Goal: Task Accomplishment & Management: Use online tool/utility

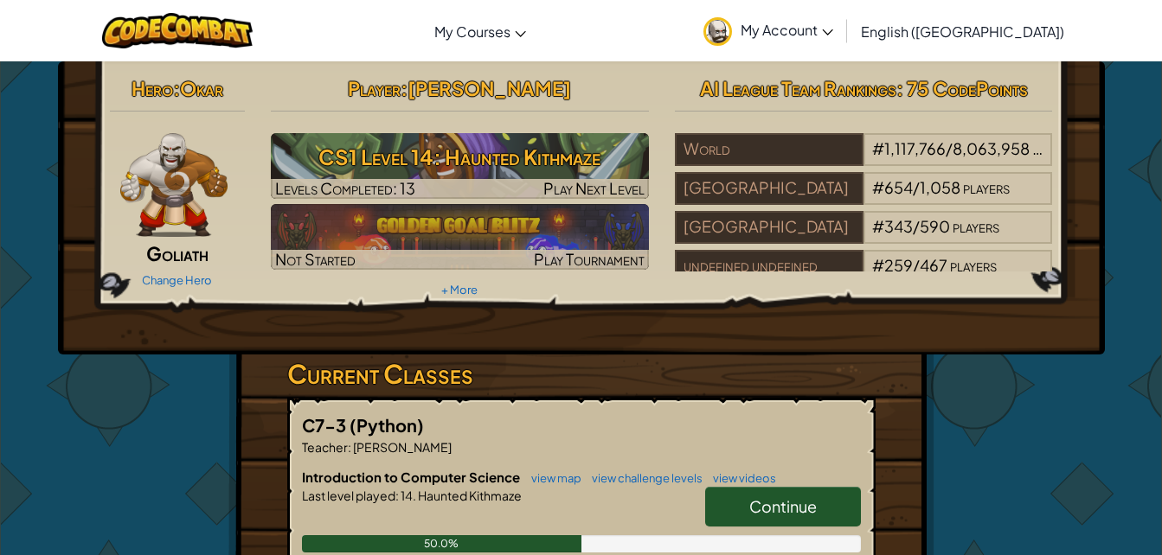
click at [763, 504] on span "Continue" at bounding box center [782, 507] width 67 height 20
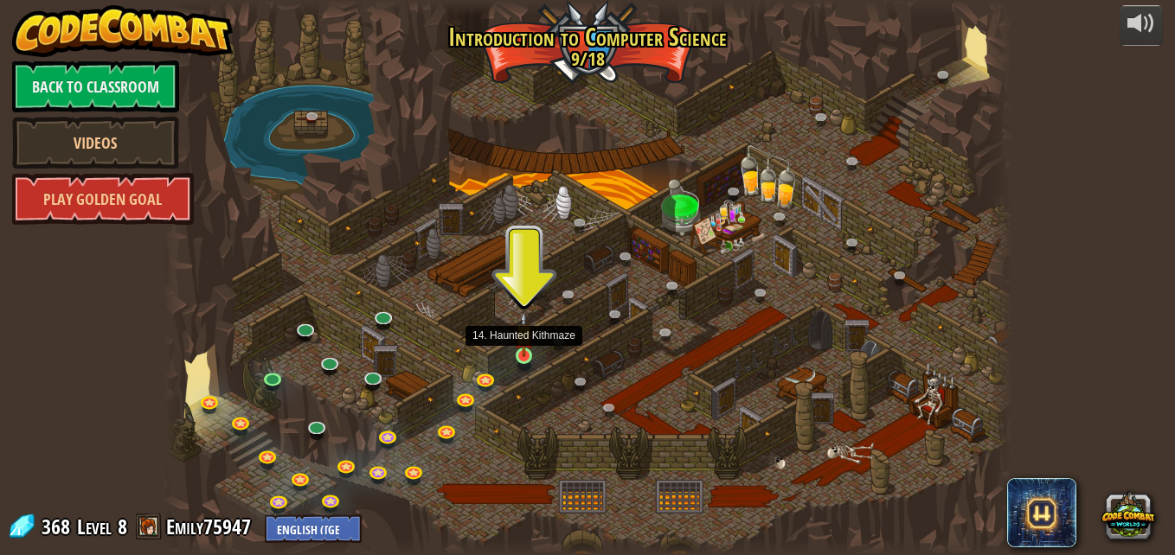
click at [522, 352] on img at bounding box center [524, 334] width 20 height 46
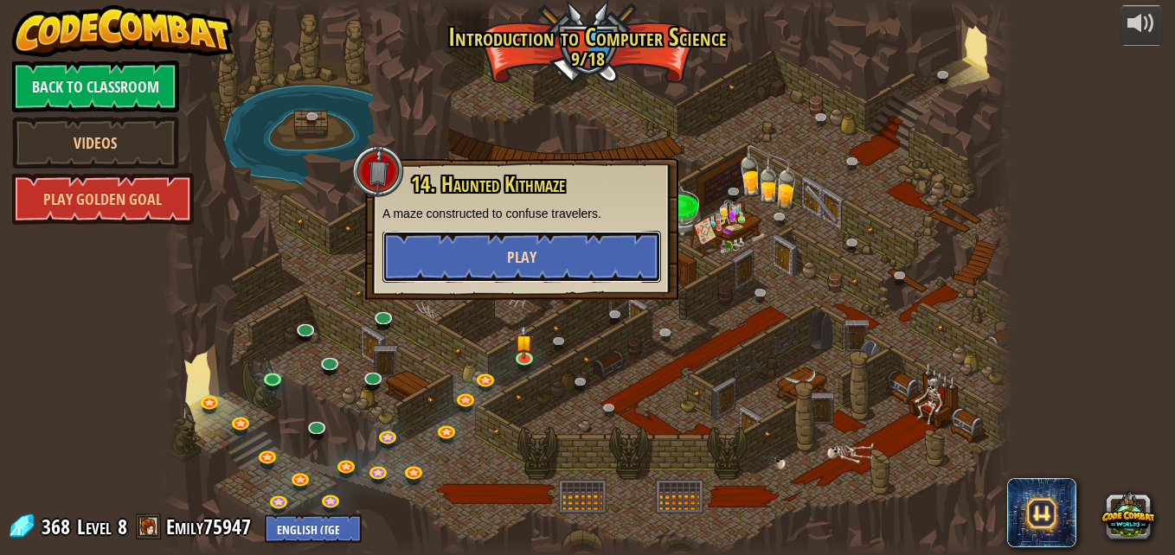
click at [548, 267] on button "Play" at bounding box center [521, 257] width 279 height 52
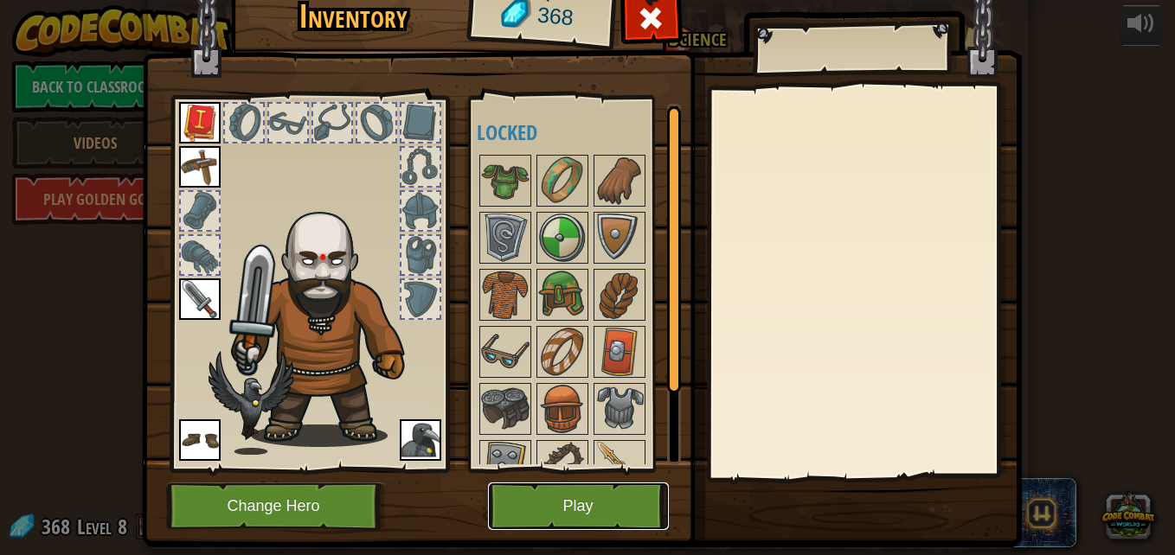
click at [536, 504] on button "Play" at bounding box center [578, 507] width 181 height 48
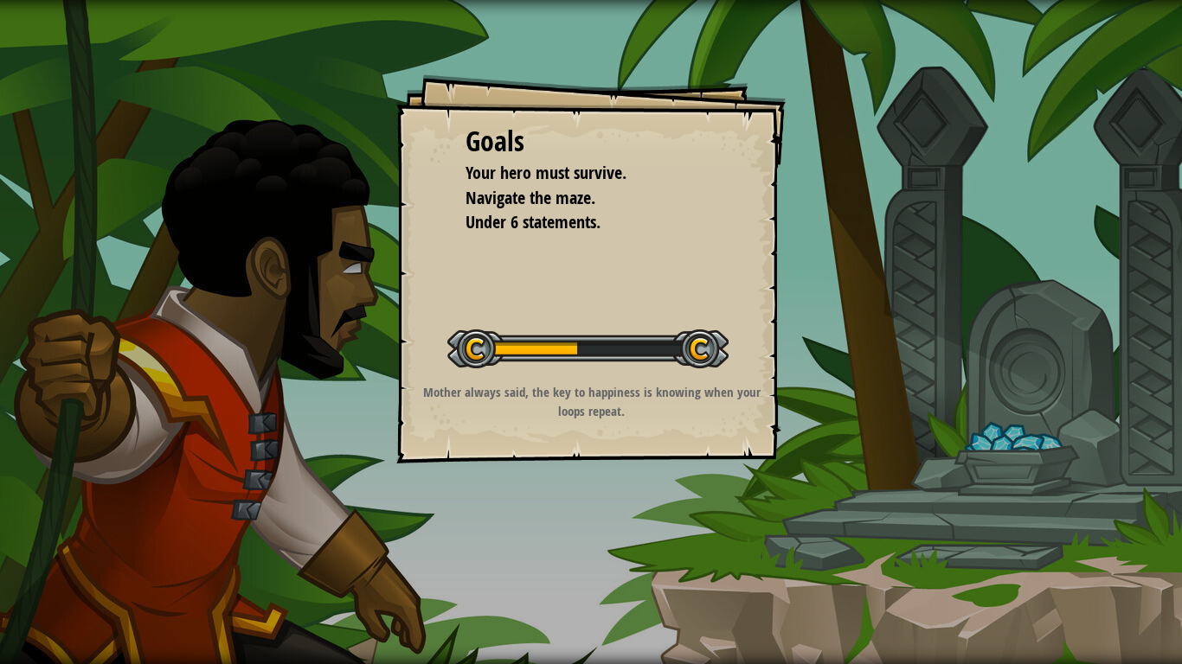
drag, startPoint x: 536, startPoint y: 504, endPoint x: 540, endPoint y: 568, distance: 64.1
click at [540, 555] on div "Goals Your hero must survive. Navigate the maze. Under 6 statements. Start Leve…" at bounding box center [591, 332] width 1182 height 664
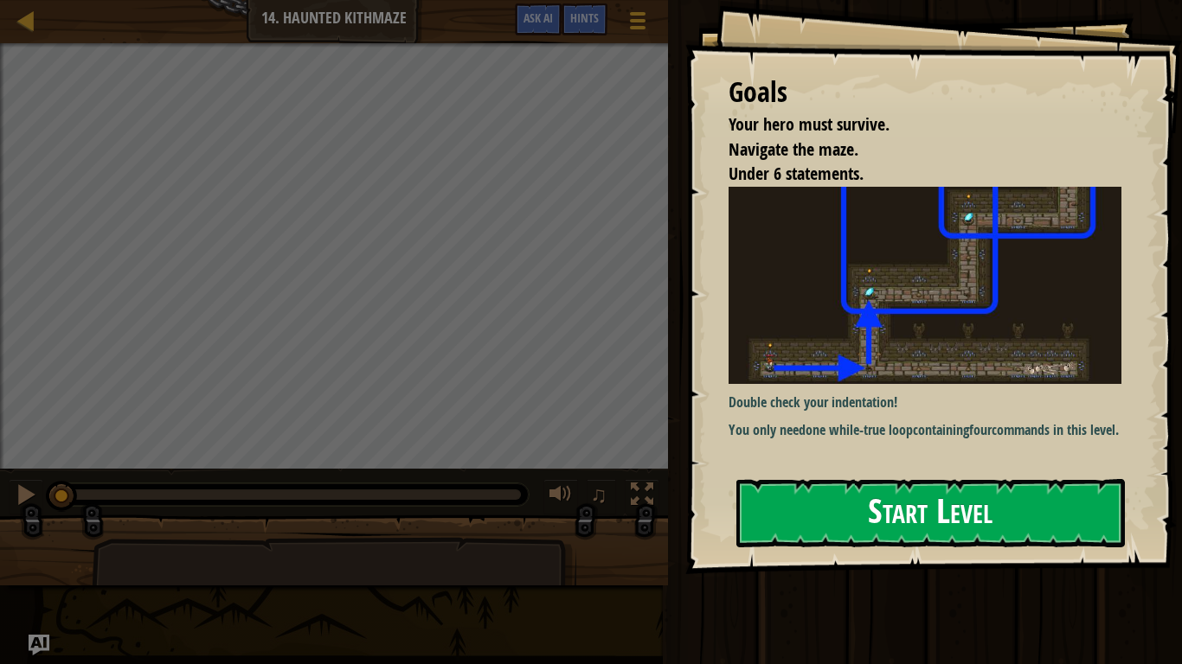
drag, startPoint x: 540, startPoint y: 568, endPoint x: 837, endPoint y: 508, distance: 302.8
click at [837, 508] on div "Goals Your hero must survive. Navigate the maze. Under 6 statements. Double che…" at bounding box center [591, 332] width 1182 height 664
click at [837, 508] on button "Start Level" at bounding box center [930, 513] width 388 height 68
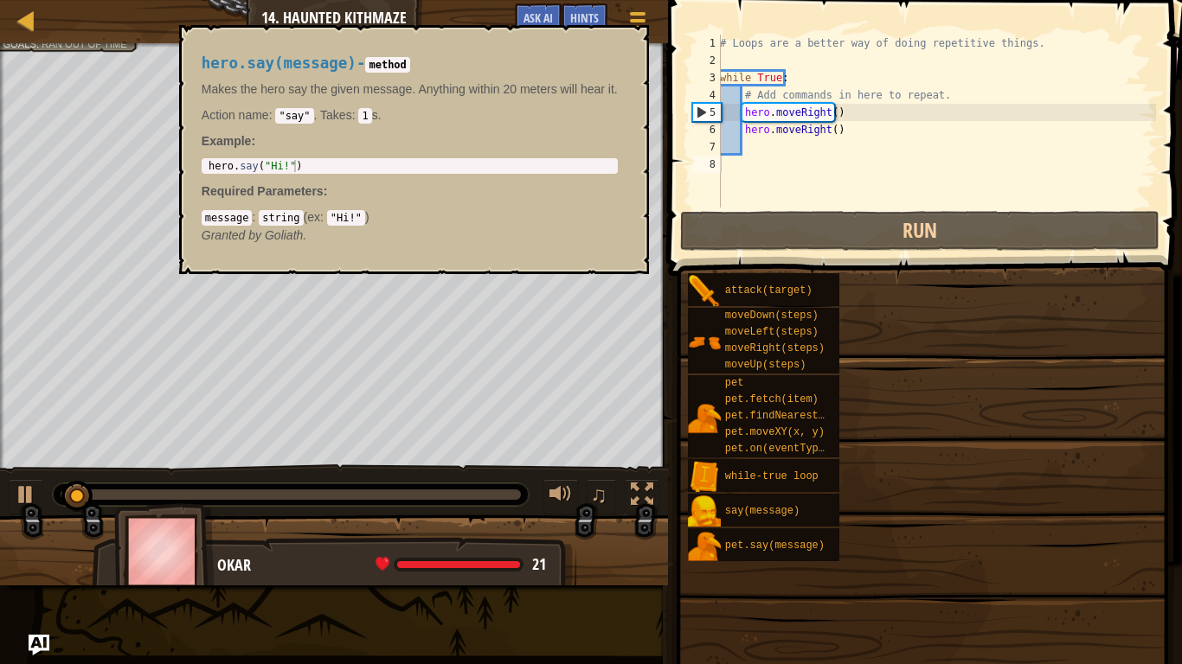
click at [893, 442] on div "attack(target) moveDown(steps) moveLeft(steps) moveRight(steps) moveUp(steps) p…" at bounding box center [928, 417] width 483 height 290
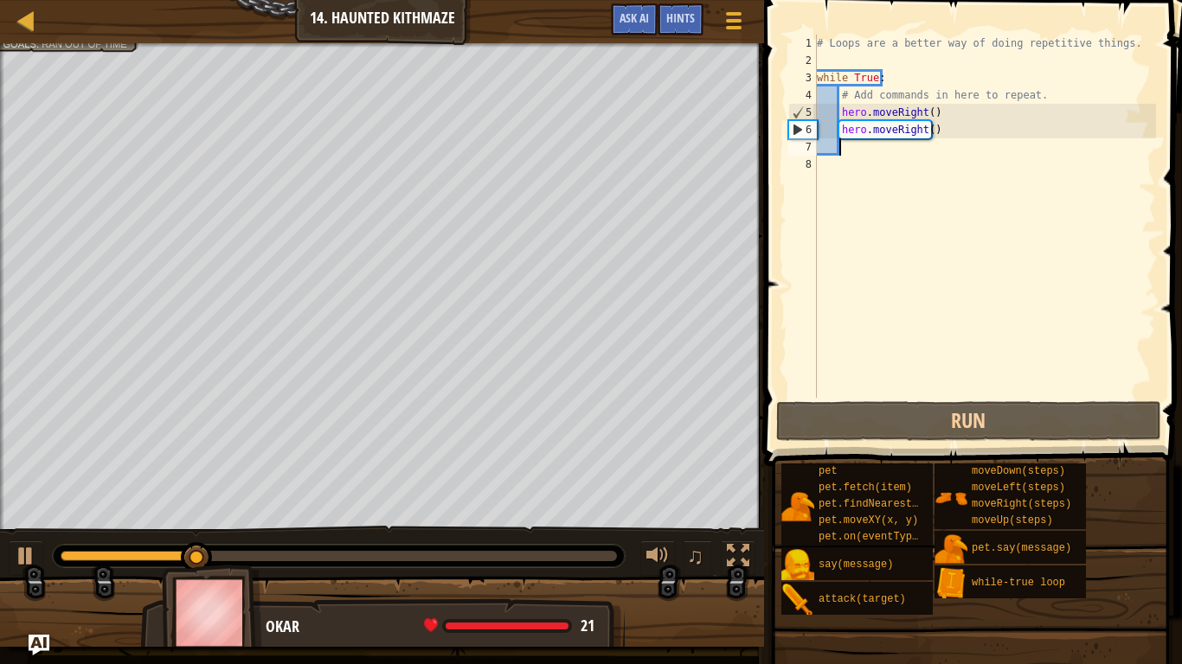
click at [895, 152] on div "# Loops are a better way of doing repetitive things. while True : # Add command…" at bounding box center [984, 234] width 343 height 398
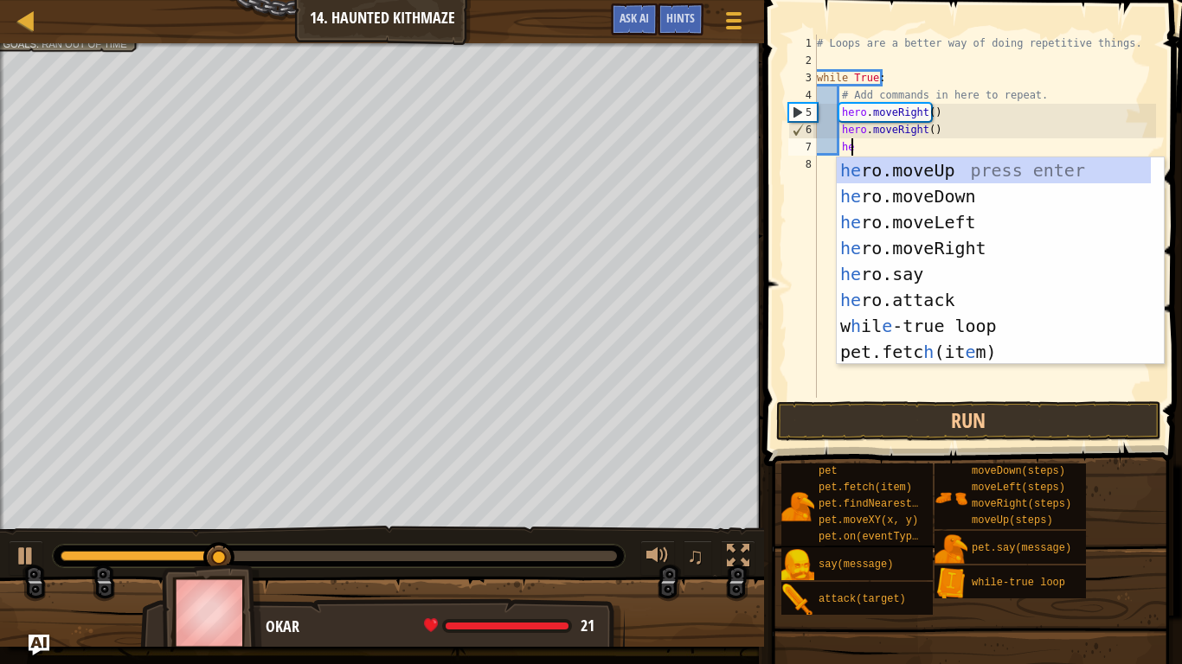
type textarea "her"
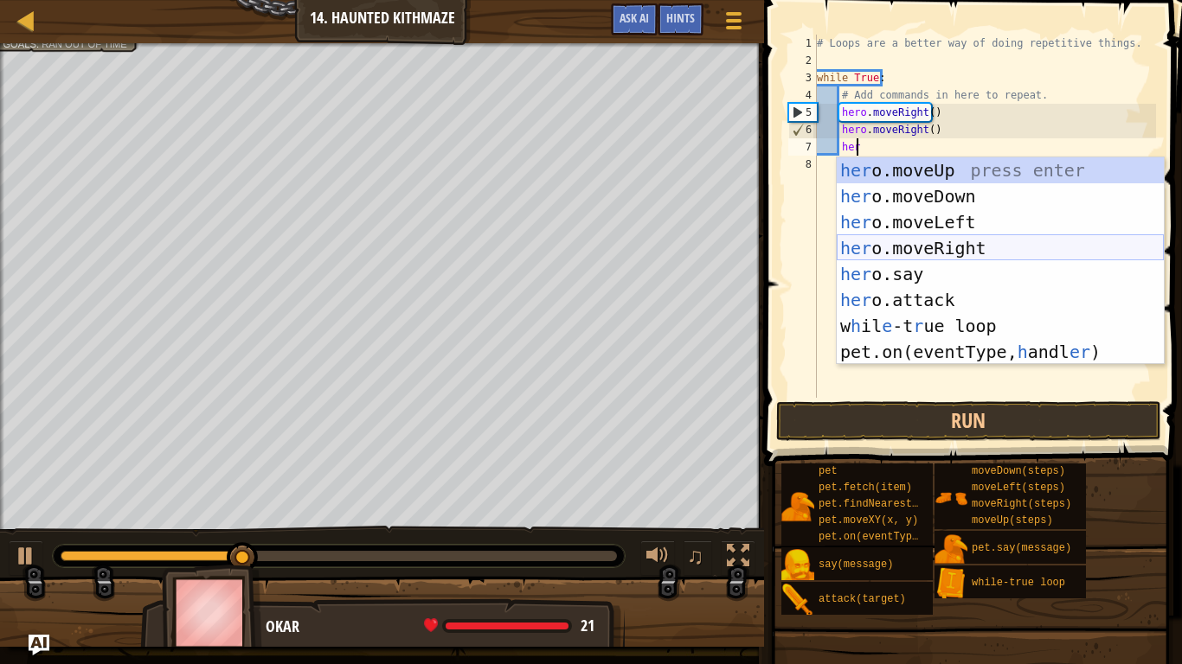
click at [883, 247] on div "her o.moveUp press enter her o.moveDown press enter her o.moveLeft press enter …" at bounding box center [1000, 287] width 327 height 260
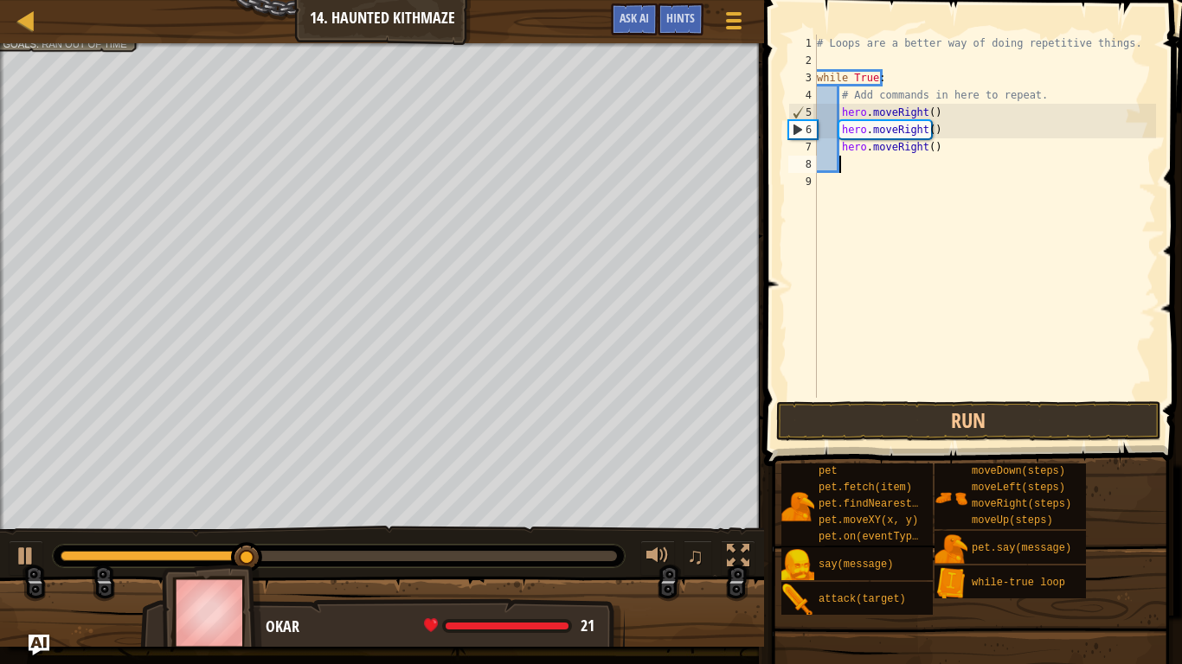
scroll to position [8, 1]
click at [841, 418] on button "Run" at bounding box center [968, 421] width 385 height 40
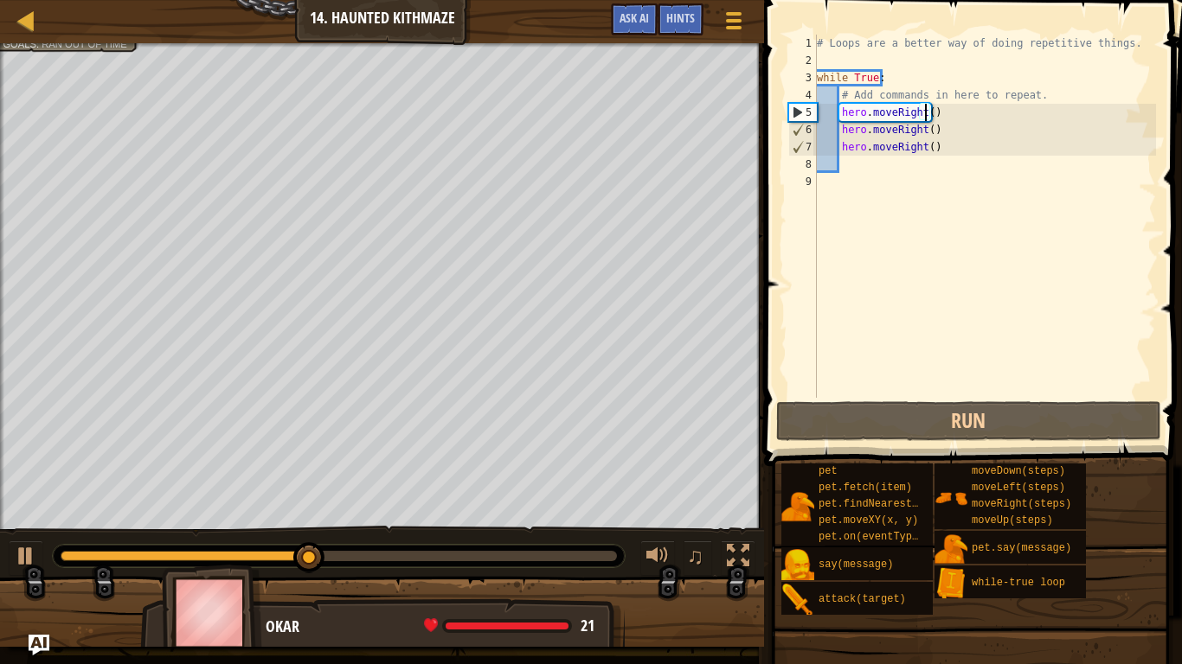
click at [926, 112] on div "# Loops are a better way of doing repetitive things. while True : # Add command…" at bounding box center [984, 234] width 343 height 398
click at [947, 146] on div "# Loops are a better way of doing repetitive things. while True : # Add command…" at bounding box center [984, 234] width 343 height 398
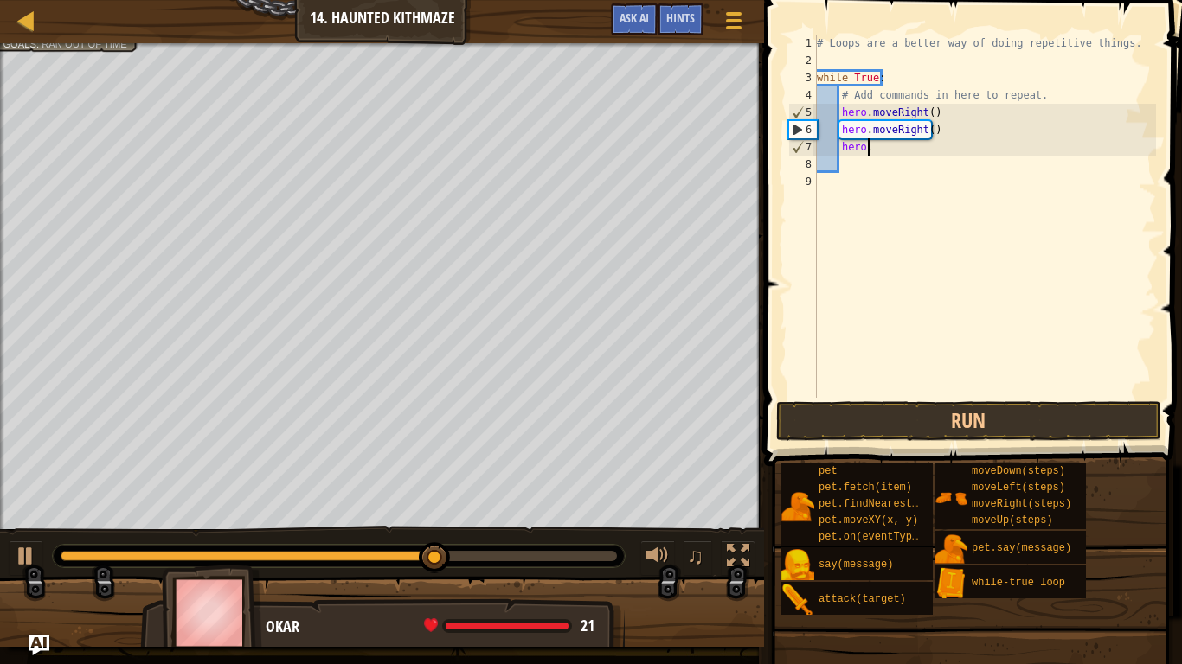
type textarea "h"
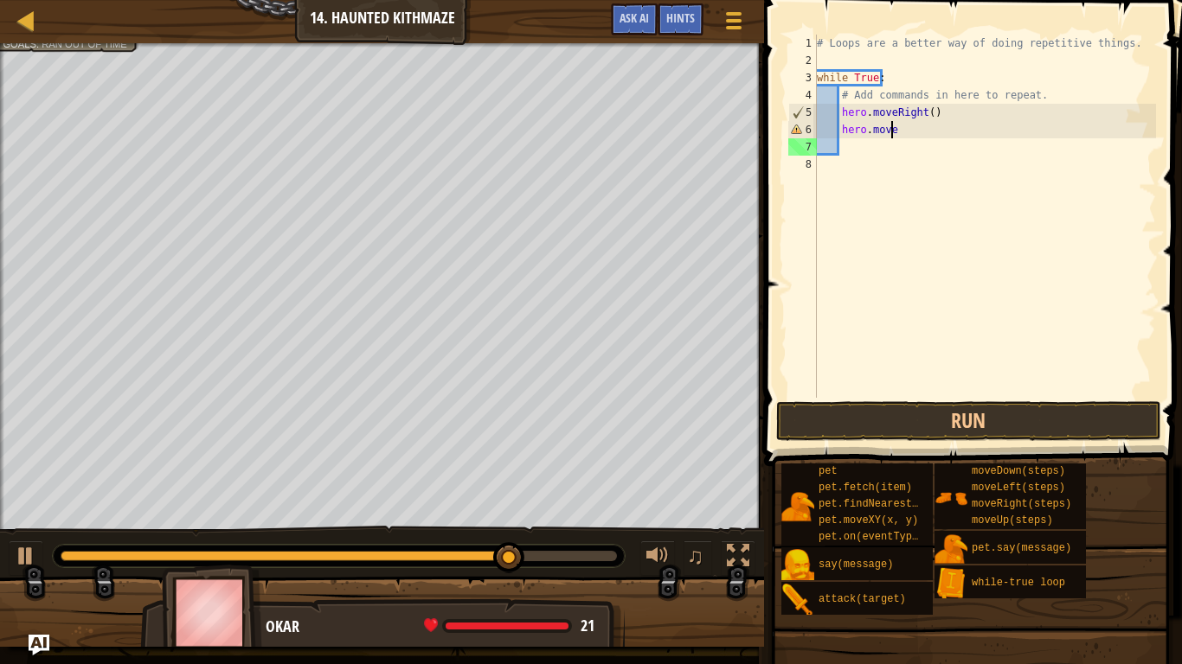
type textarea "hero.moveu"
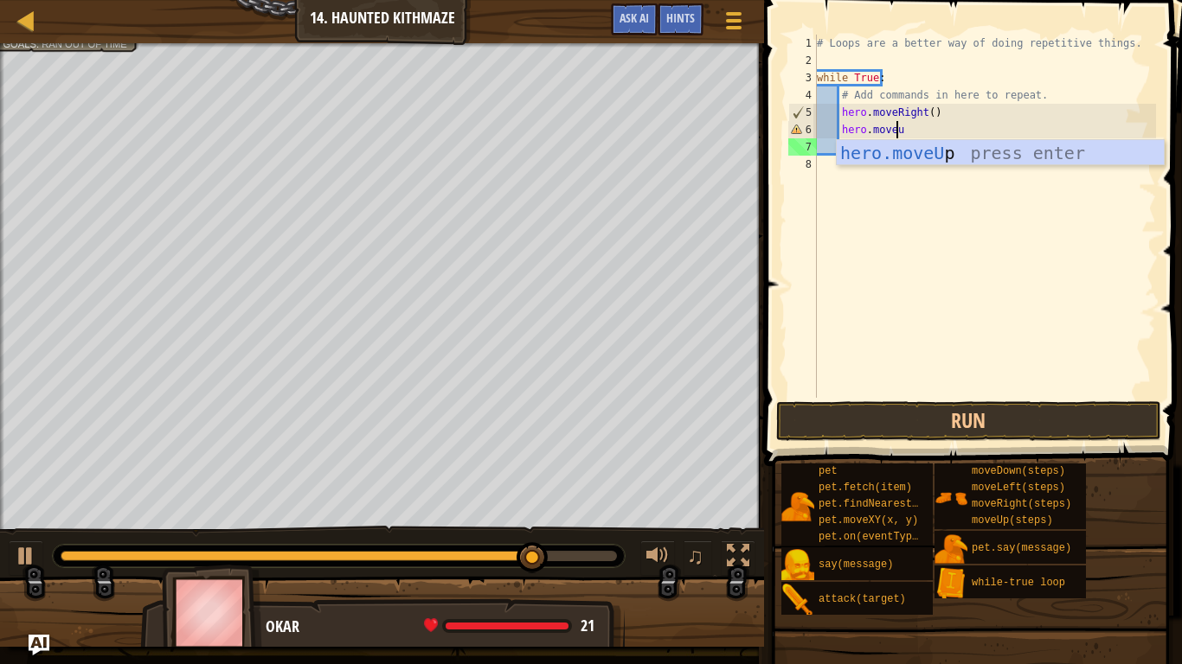
click at [947, 146] on div "hero.moveU p press enter" at bounding box center [1000, 179] width 327 height 78
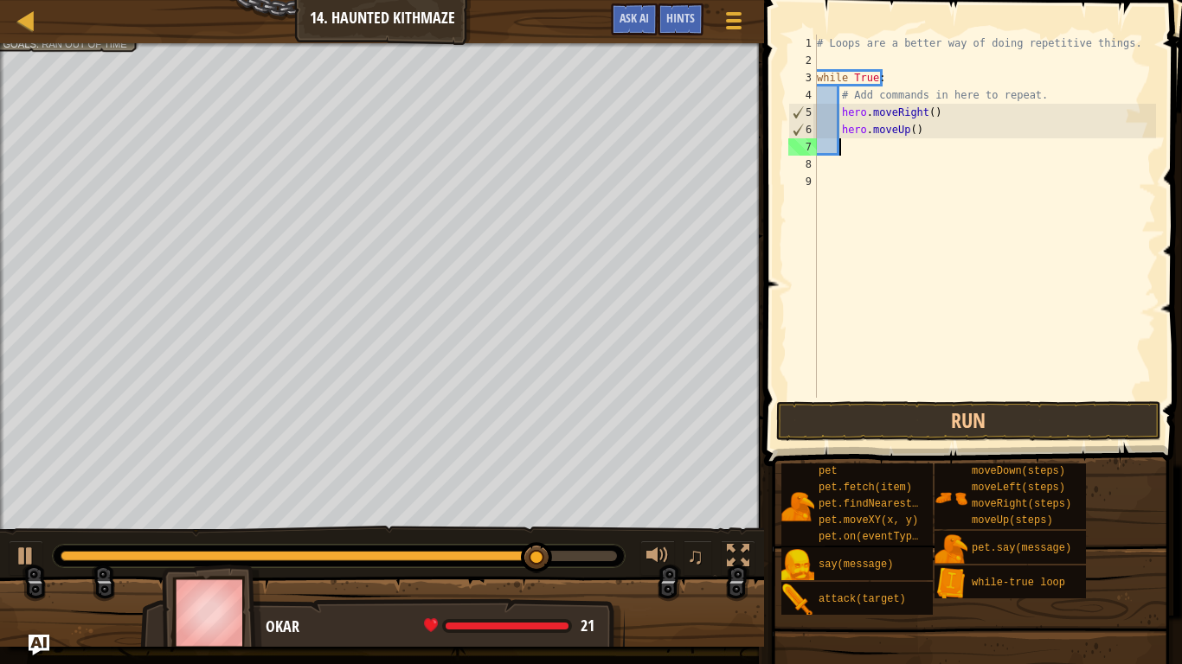
scroll to position [8, 1]
click at [907, 415] on button "Run" at bounding box center [968, 421] width 385 height 40
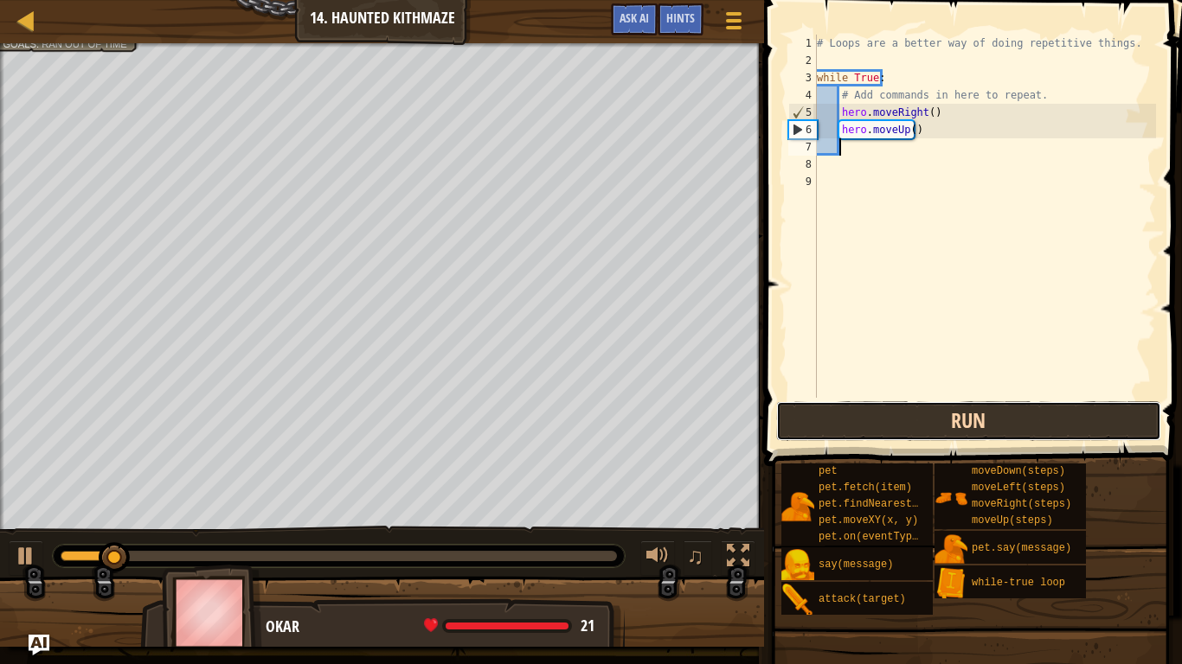
click at [907, 415] on button "Run" at bounding box center [968, 421] width 385 height 40
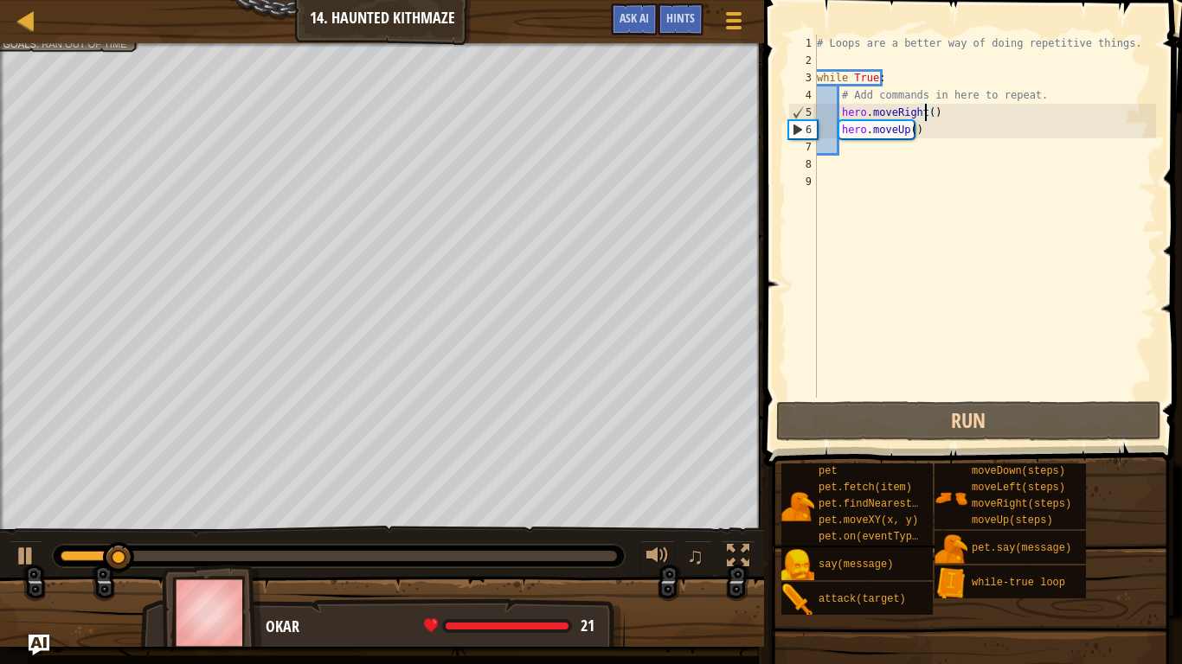
click at [926, 114] on div "# Loops are a better way of doing repetitive things. while True : # Add command…" at bounding box center [984, 234] width 343 height 398
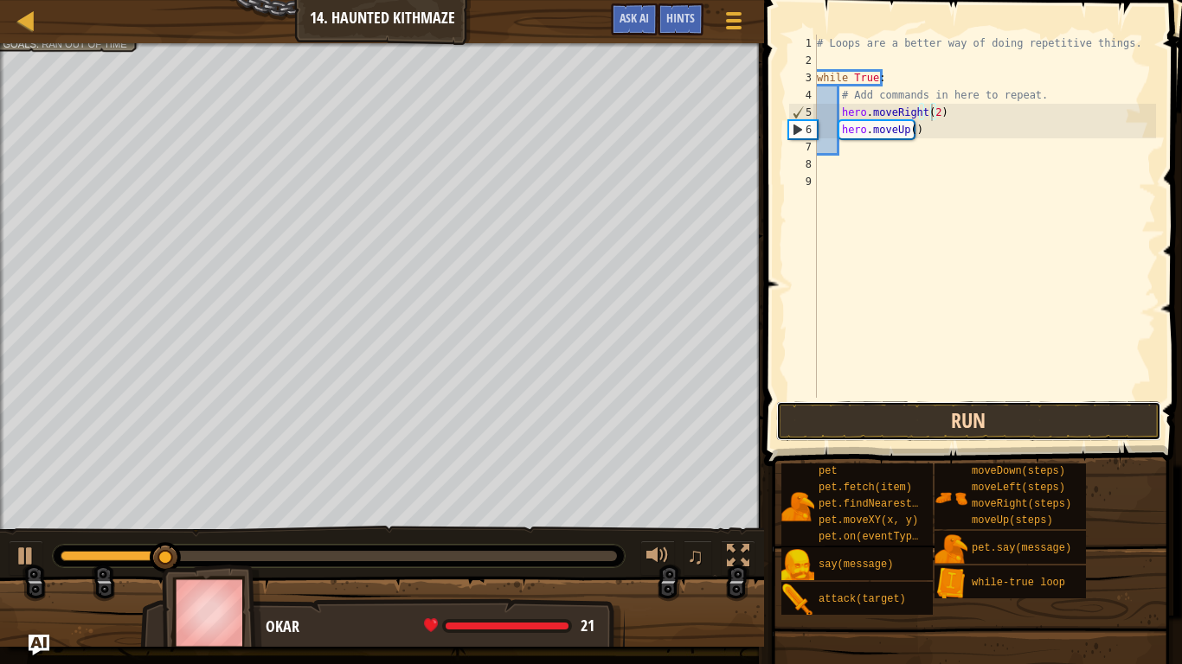
click at [841, 439] on button "Run" at bounding box center [968, 421] width 385 height 40
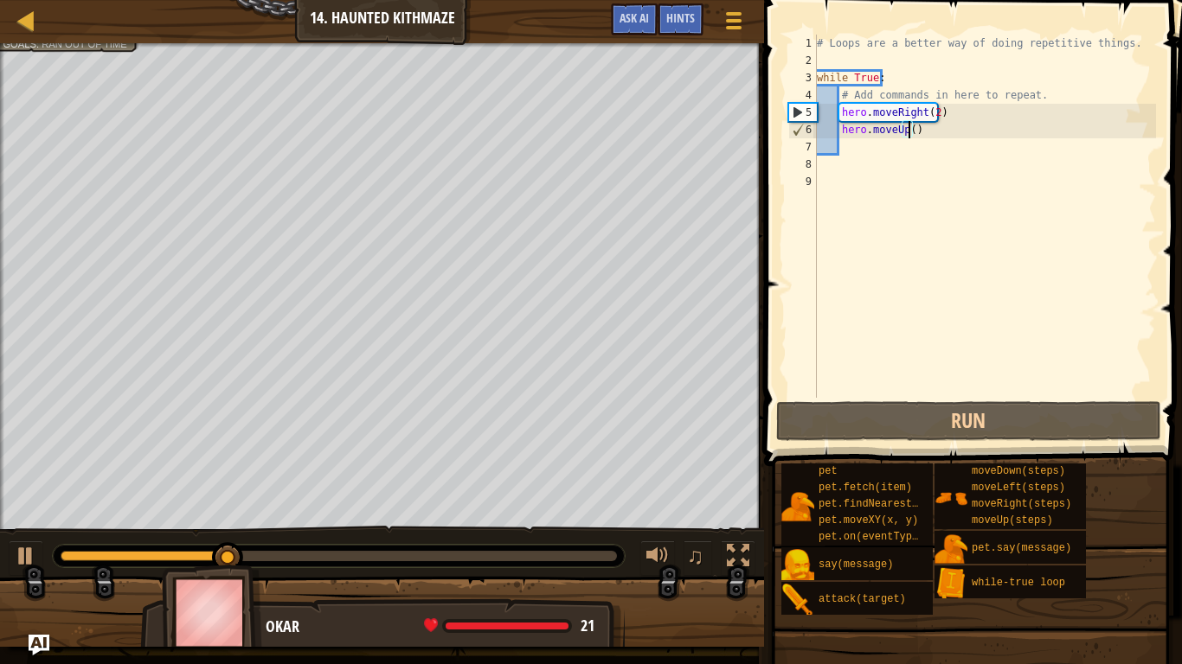
click at [908, 130] on div "# Loops are a better way of doing repetitive things. while True : # Add command…" at bounding box center [984, 234] width 343 height 398
type textarea "hero.moveUp(2)"
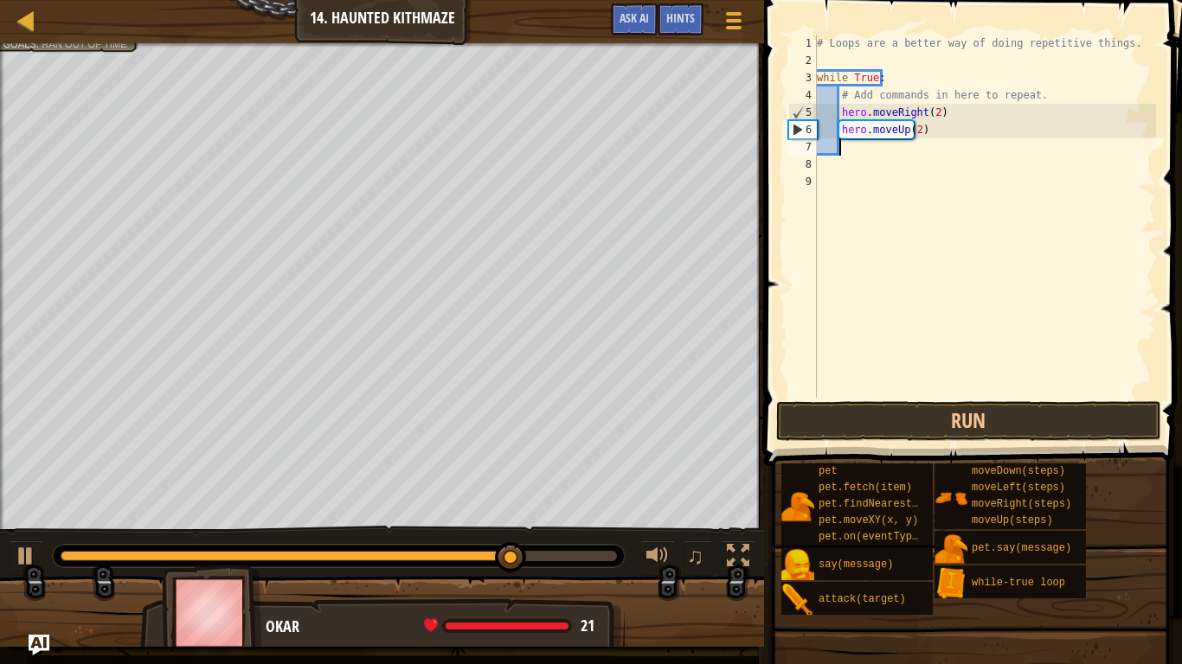
click at [843, 151] on div "# Loops are a better way of doing repetitive things. while True : # Add command…" at bounding box center [984, 234] width 343 height 398
type textarea "h"
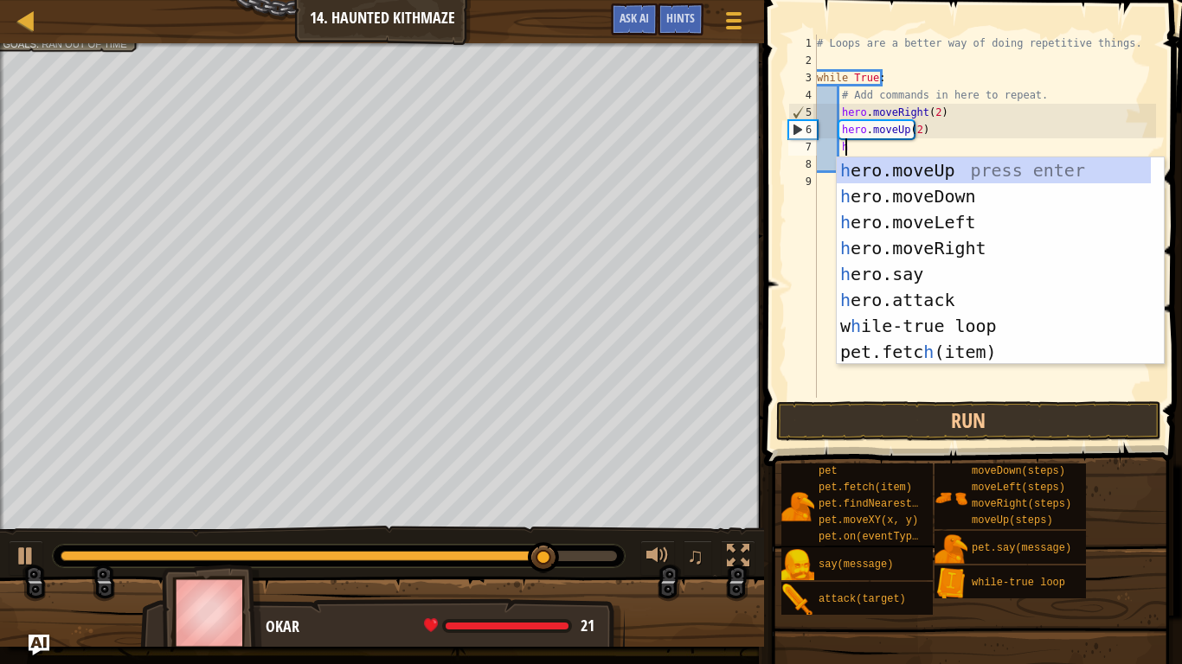
scroll to position [8, 1]
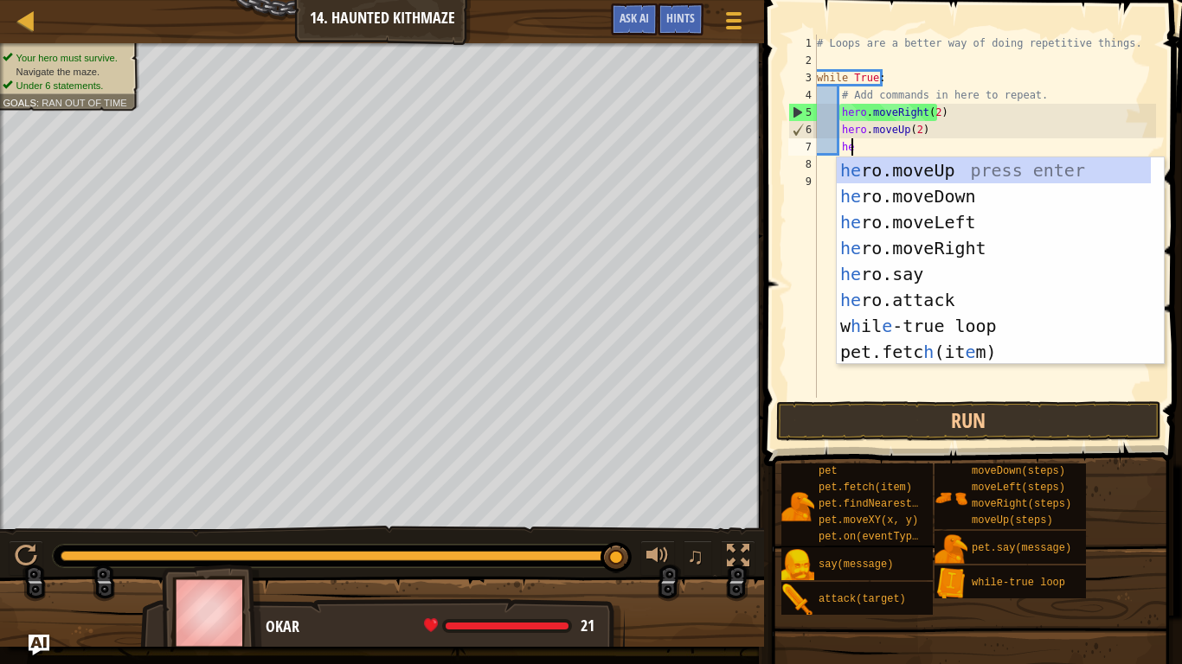
type textarea "her"
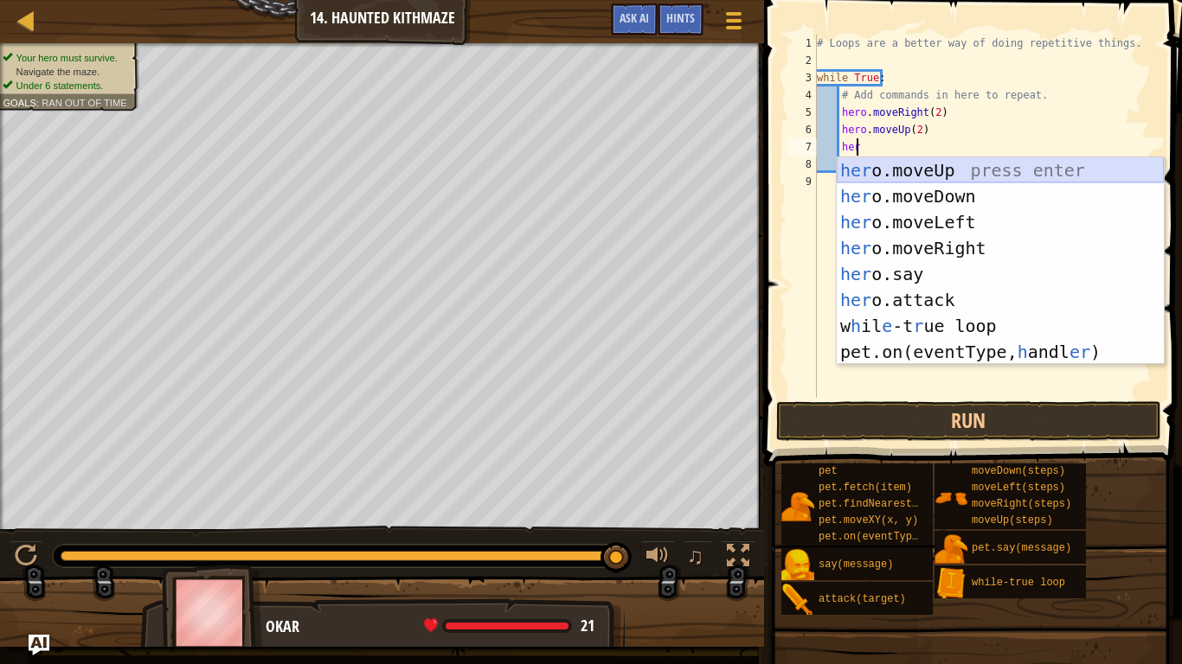
click at [867, 172] on div "her o.moveUp press enter her o.moveDown press enter her o.moveLeft press enter …" at bounding box center [1000, 287] width 327 height 260
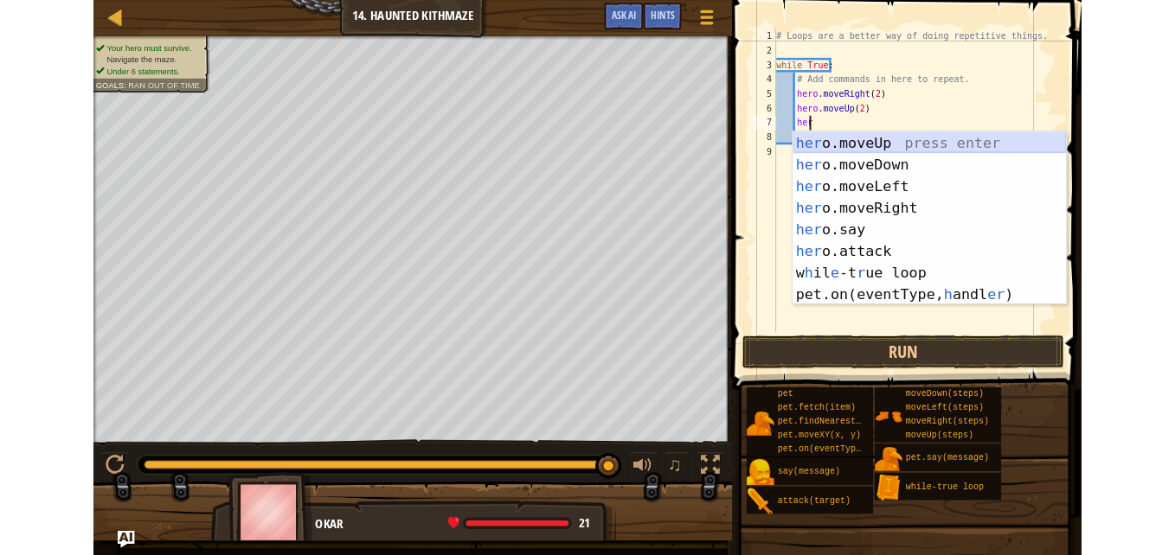
scroll to position [8, 1]
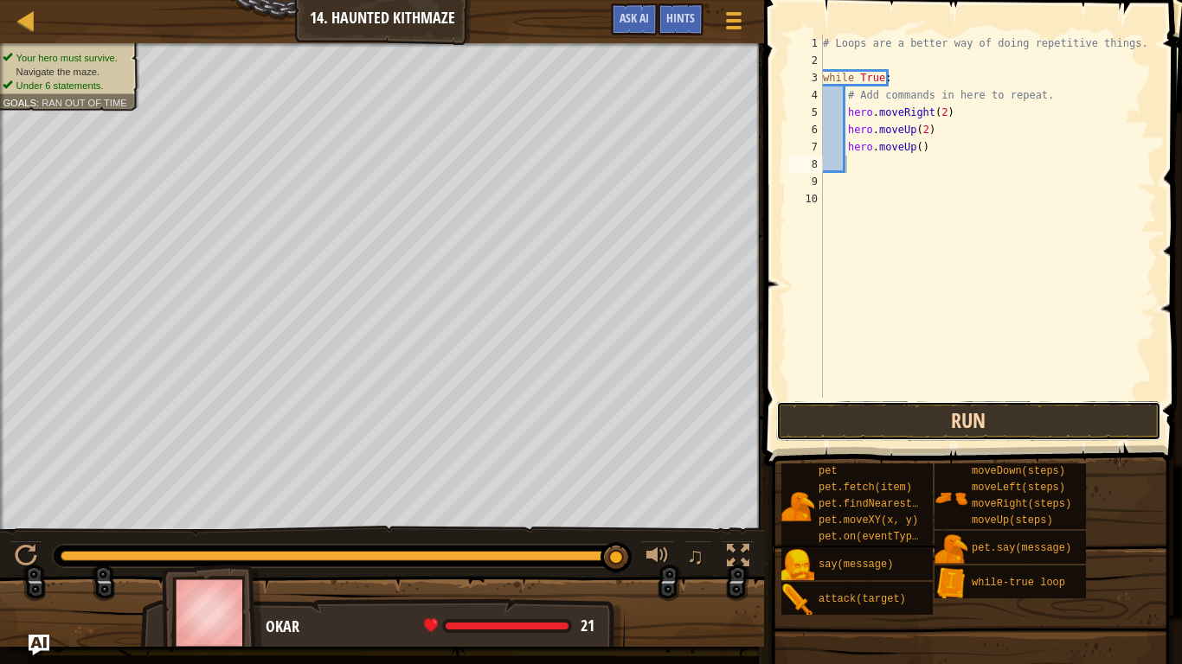
click at [878, 417] on button "Run" at bounding box center [968, 421] width 385 height 40
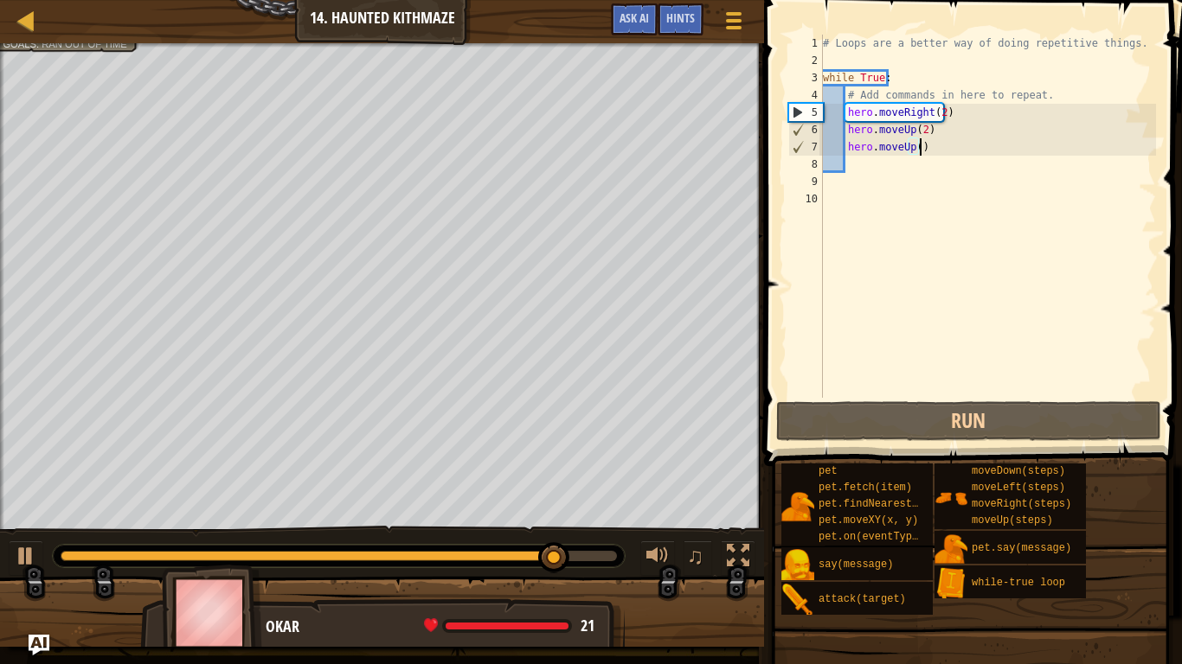
click at [924, 153] on div "# Loops are a better way of doing repetitive things. while True : # Add command…" at bounding box center [987, 234] width 337 height 398
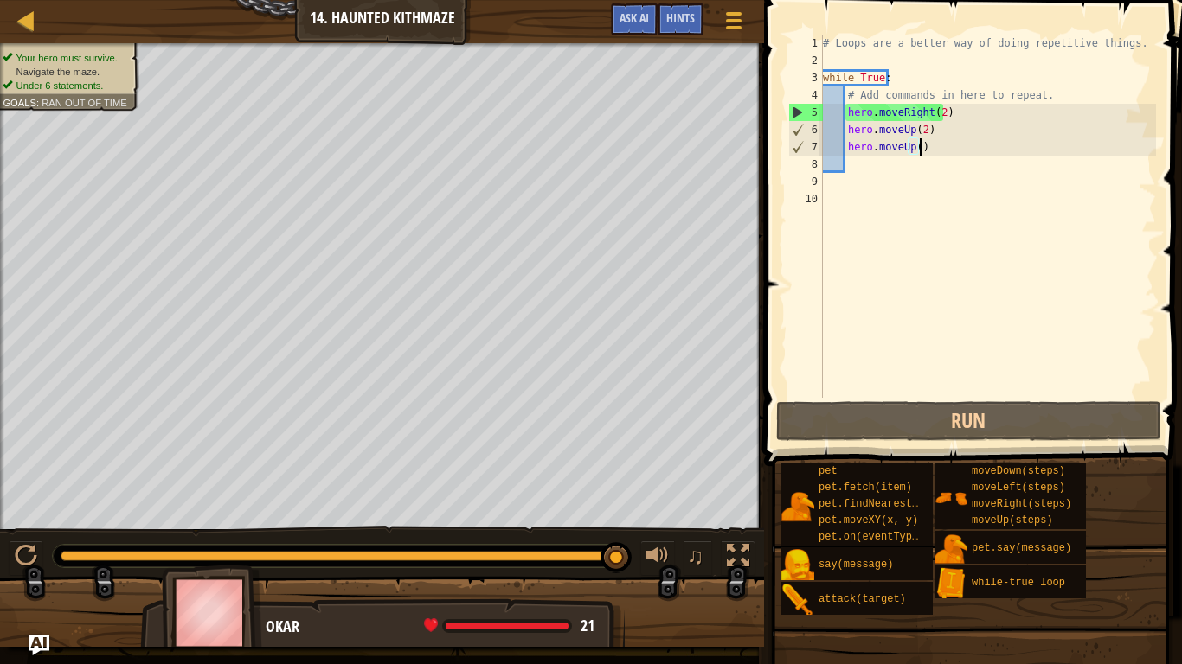
click at [924, 153] on div "# Loops are a better way of doing repetitive things. while True : # Add command…" at bounding box center [987, 234] width 337 height 398
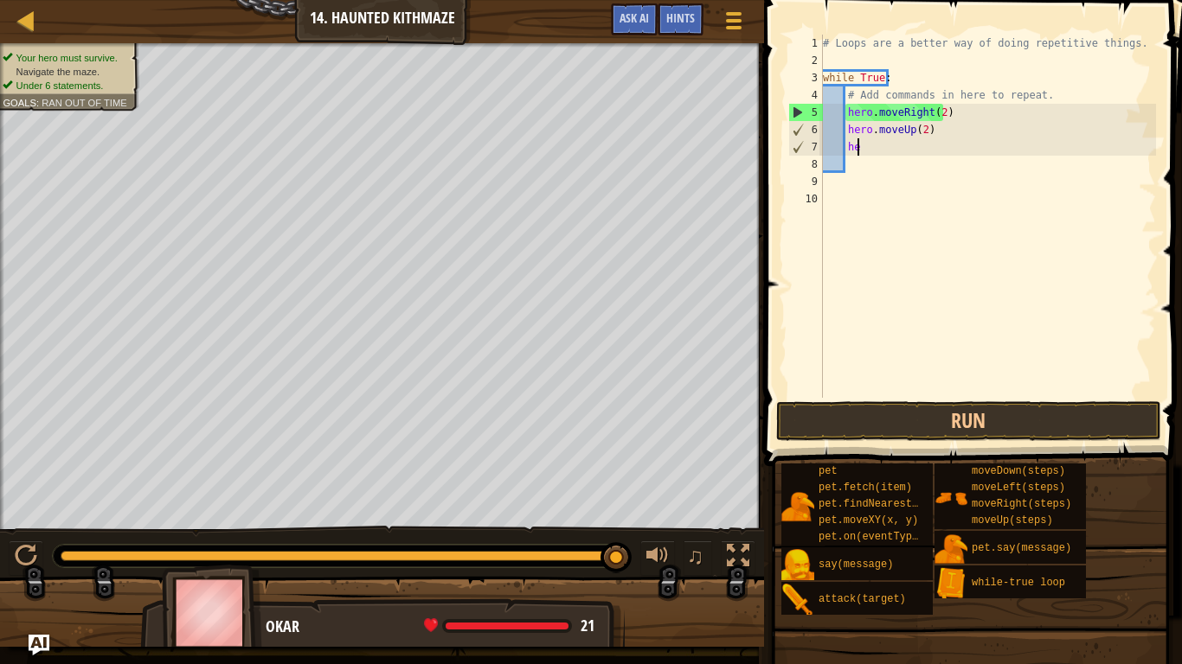
type textarea "h"
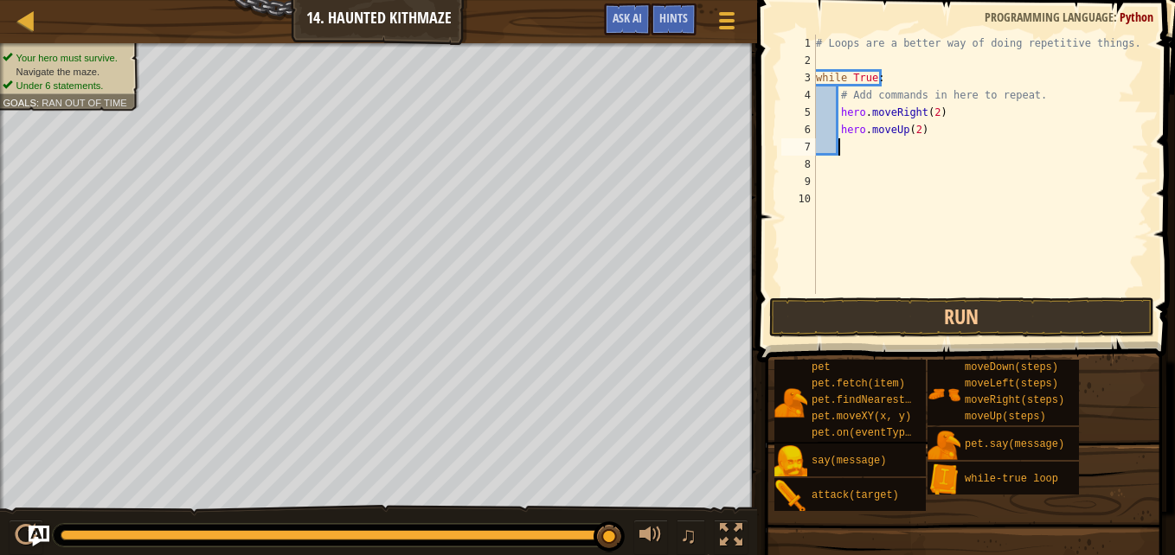
click at [911, 130] on div "# Loops are a better way of doing repetitive things. while True : # Add command…" at bounding box center [980, 182] width 337 height 294
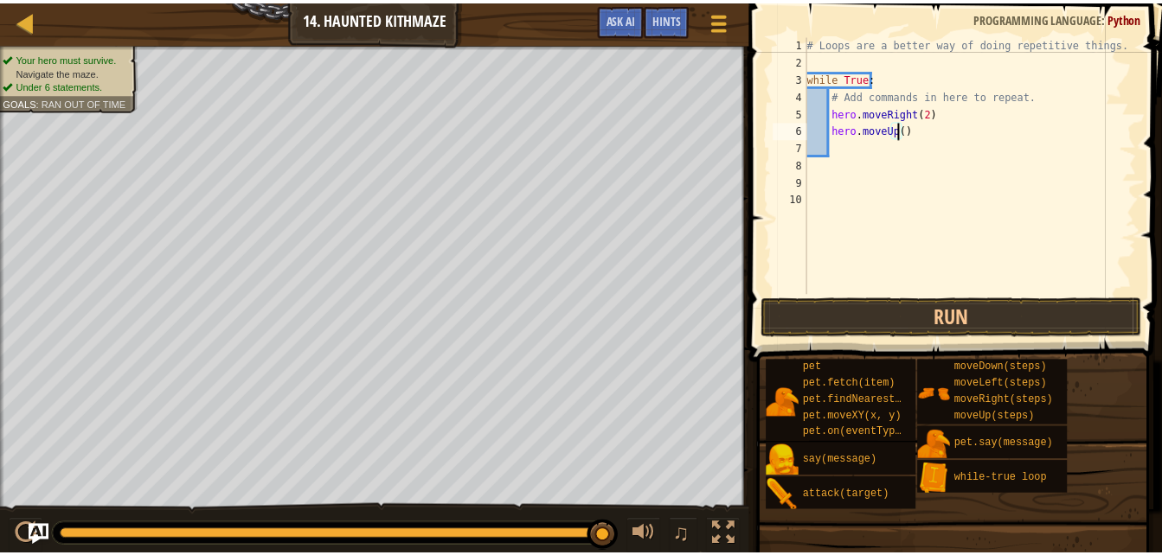
scroll to position [8, 8]
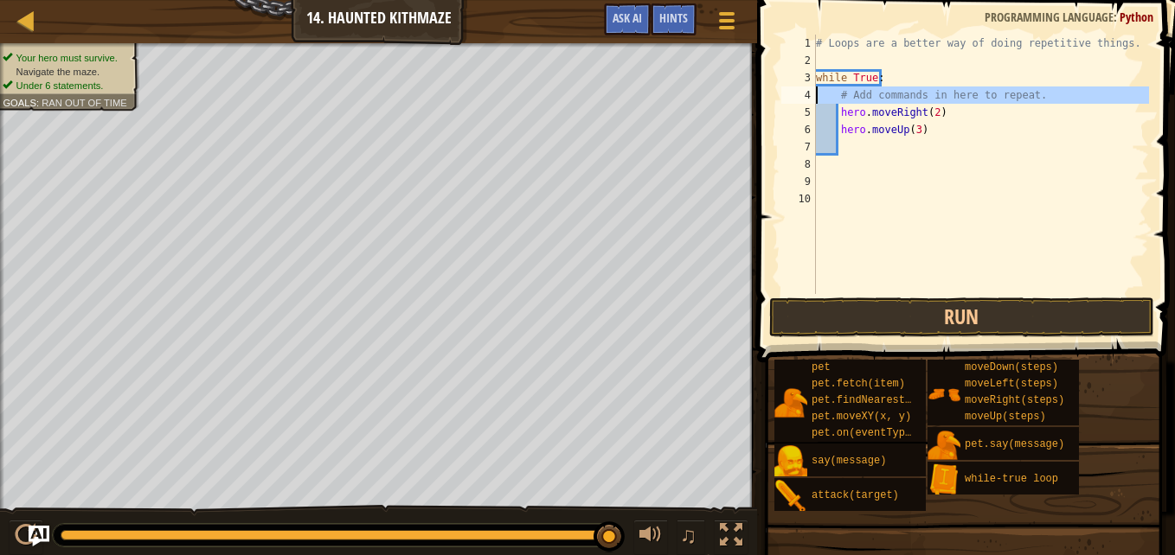
click at [785, 100] on div "4" at bounding box center [798, 95] width 35 height 17
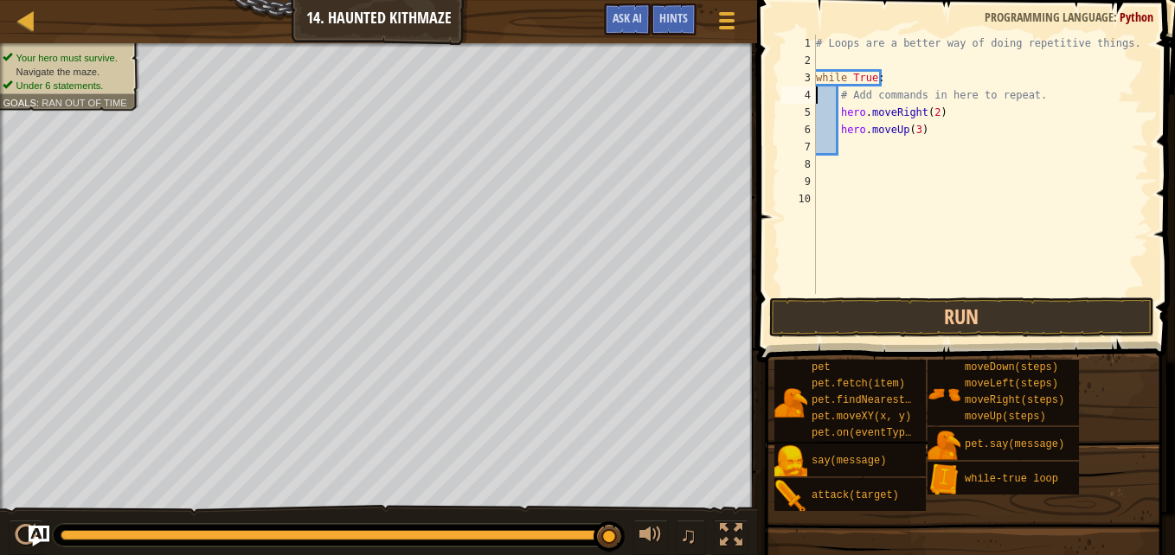
type textarea "# Add commands in here to repeat."
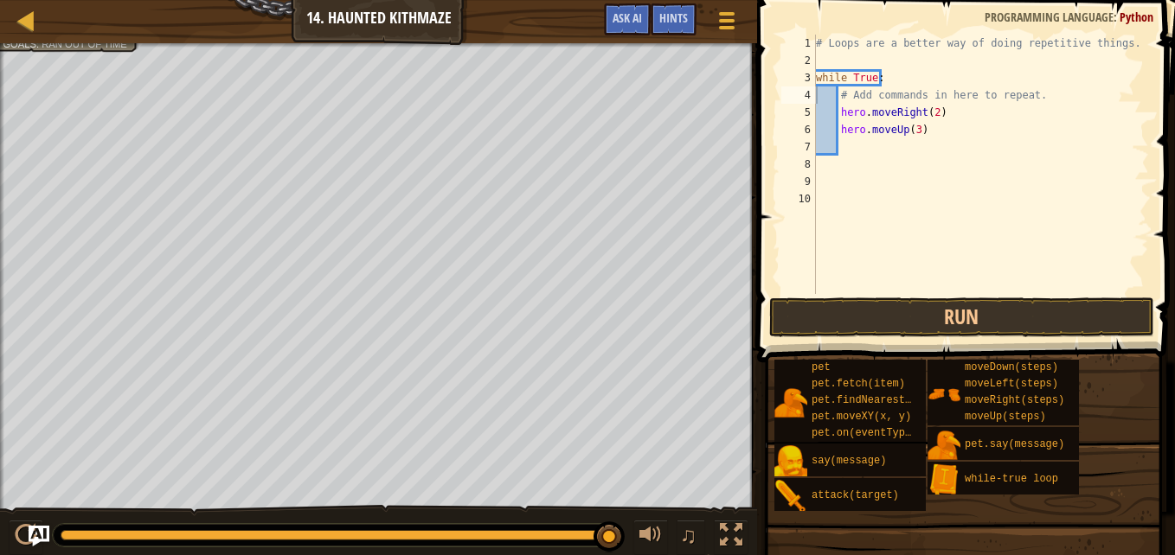
click at [112, 47] on div at bounding box center [378, 45] width 757 height 4
click at [10, 13] on div "Map Introduction to Computer Science 14. Haunted Kithmaze Game Menu Done Hints …" at bounding box center [378, 21] width 757 height 43
click at [34, 29] on div at bounding box center [27, 21] width 22 height 22
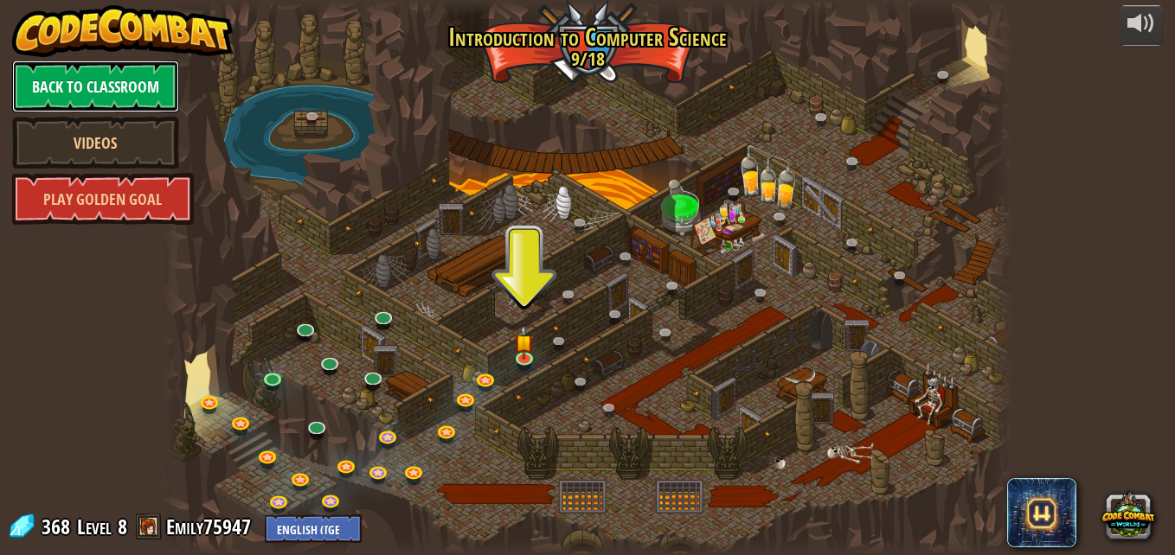
click at [118, 79] on link "Back to Classroom" at bounding box center [95, 87] width 167 height 52
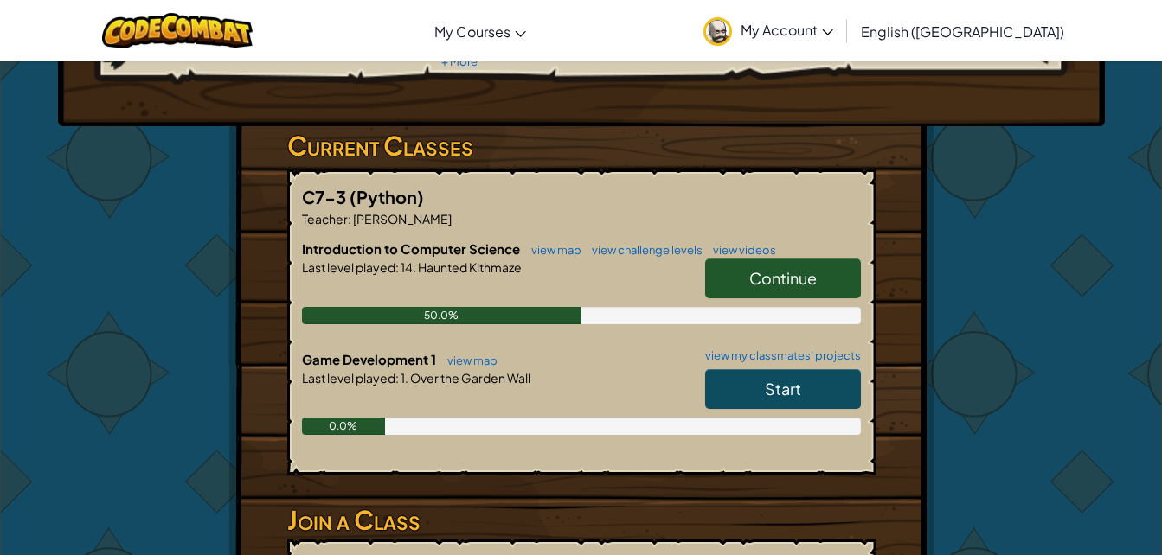
scroll to position [229, 0]
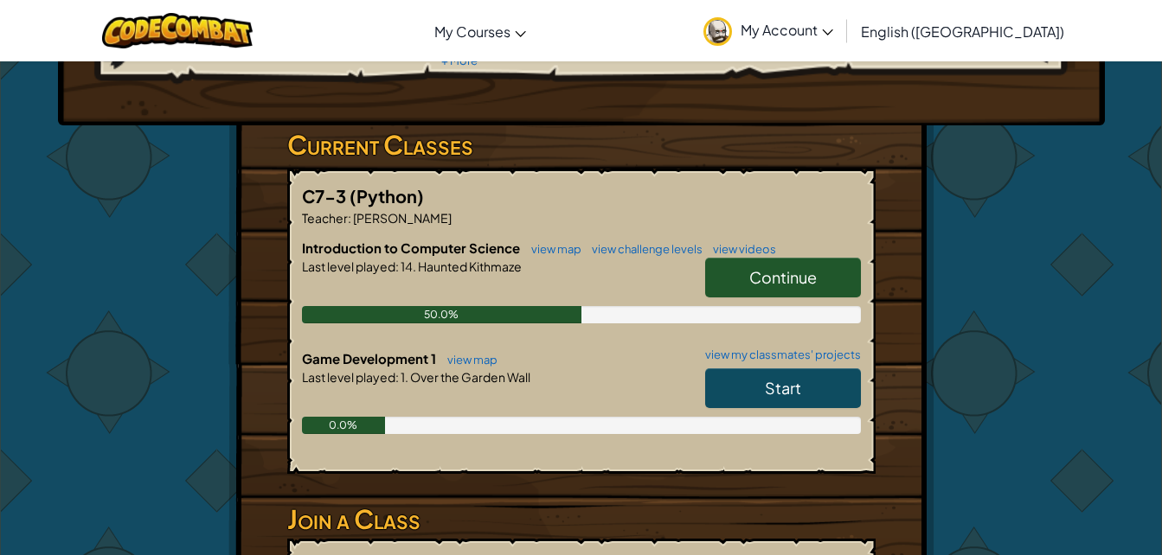
click at [789, 410] on div "Start" at bounding box center [774, 393] width 173 height 48
click at [788, 393] on span "Start" at bounding box center [783, 388] width 36 height 20
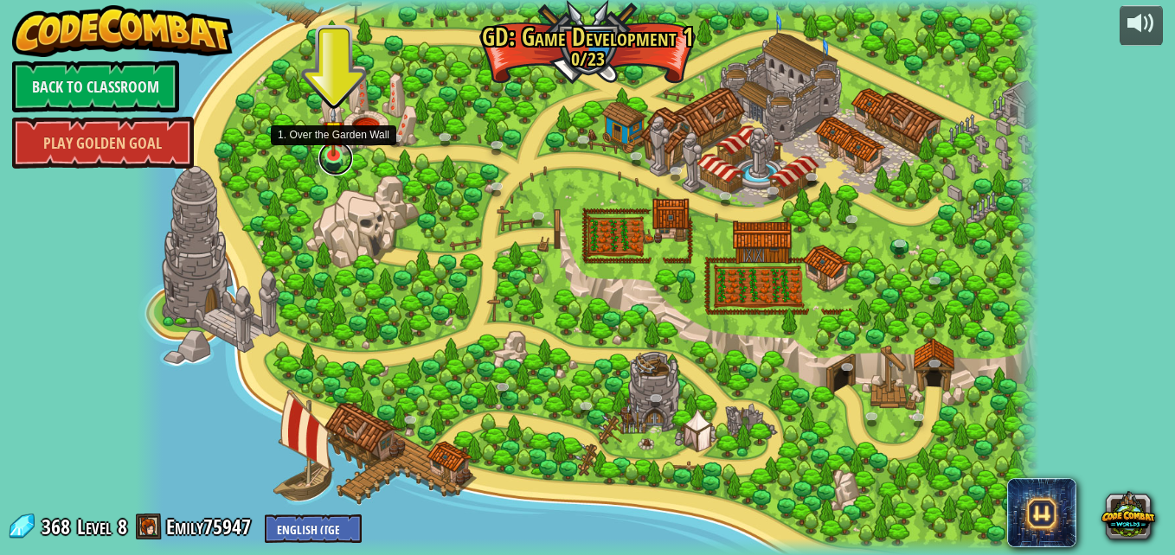
click at [323, 161] on link at bounding box center [335, 158] width 35 height 35
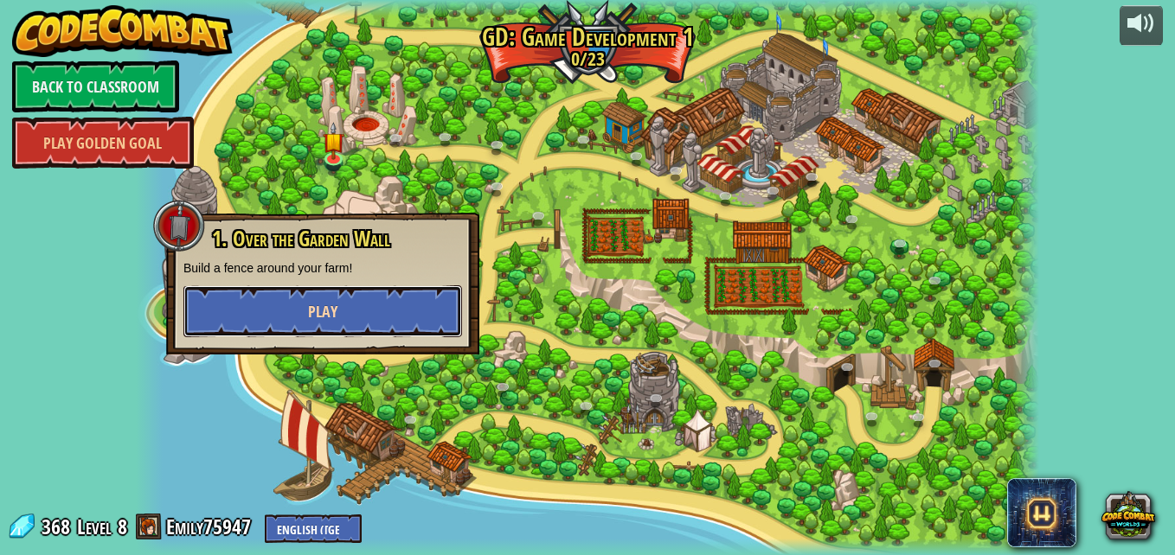
click at [400, 302] on button "Play" at bounding box center [322, 311] width 279 height 52
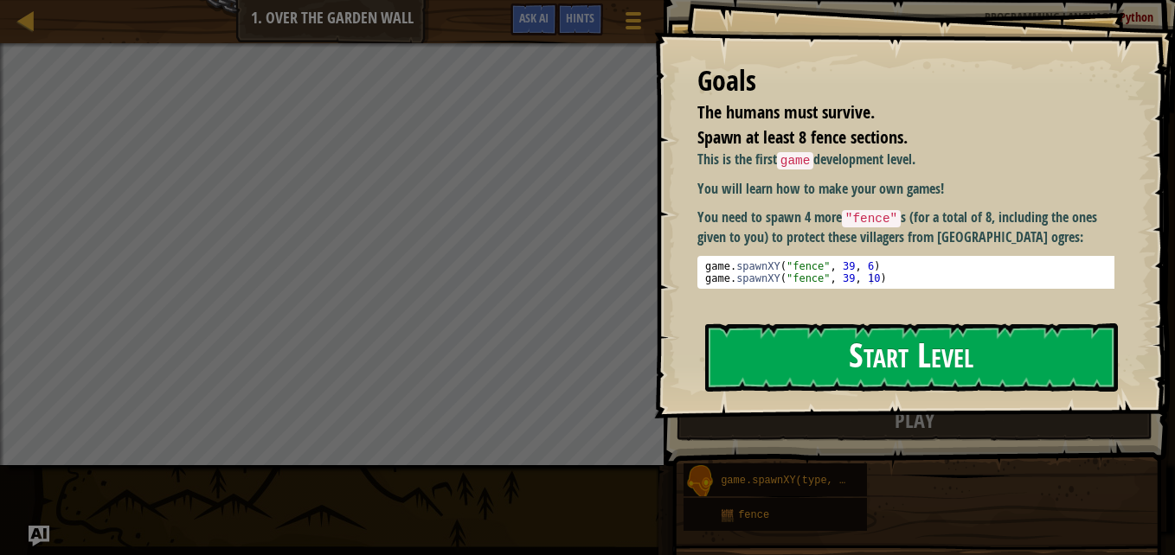
click at [835, 324] on button "Start Level" at bounding box center [911, 358] width 413 height 68
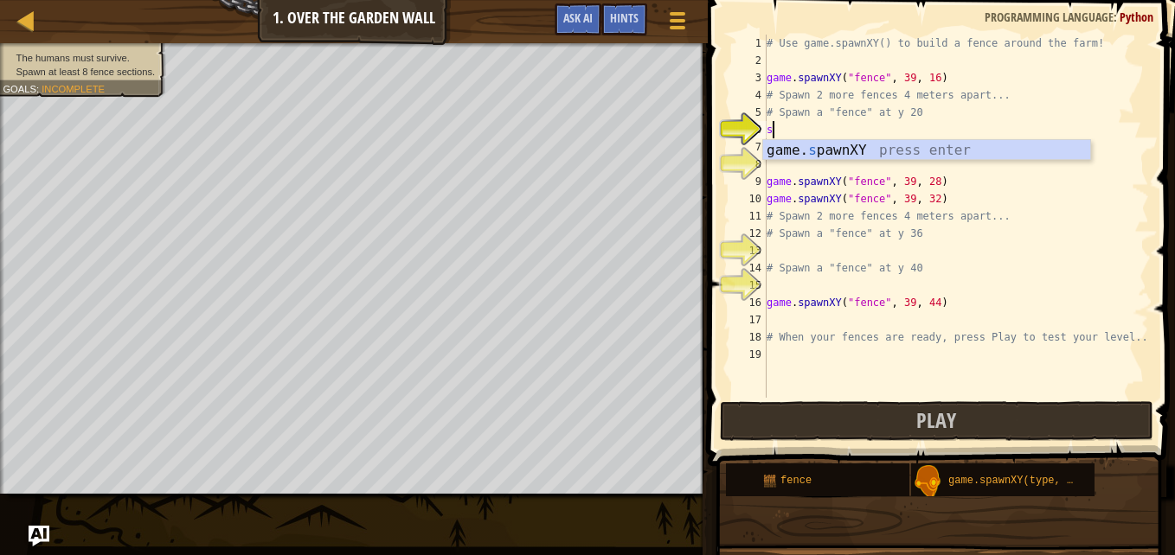
scroll to position [8, 0]
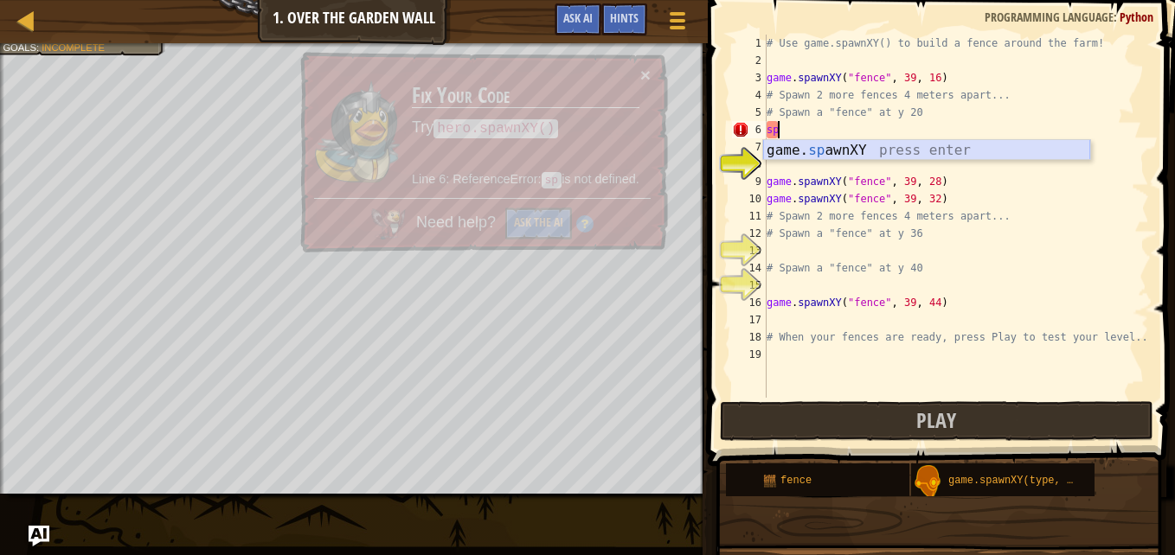
click at [851, 151] on div "game. sp awnXY press enter" at bounding box center [926, 171] width 327 height 62
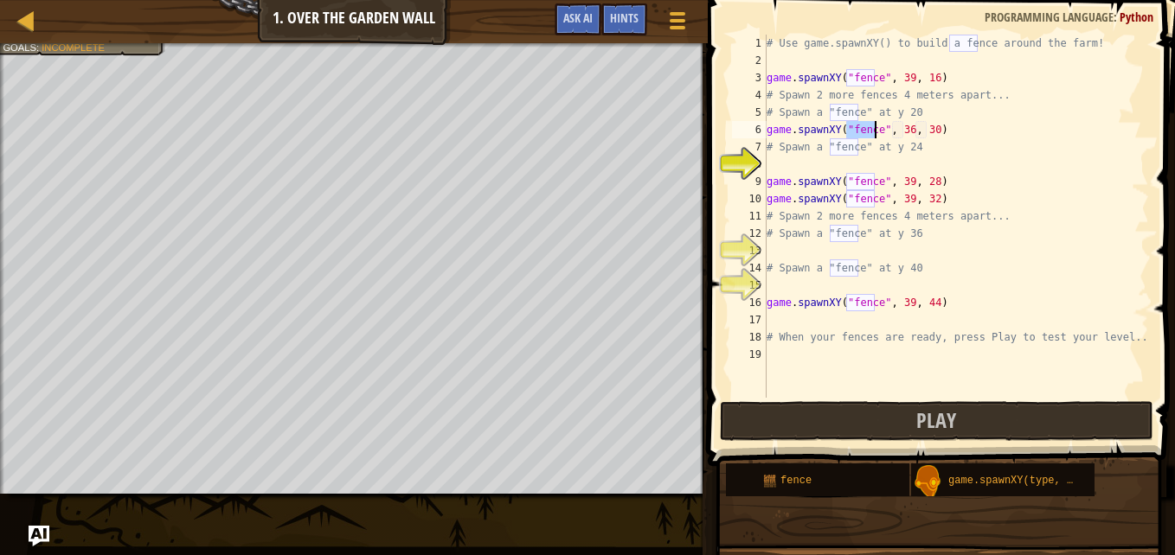
click at [902, 129] on div "# Use game.spawnXY() to build a fence around the farm! game . spawnXY ( "fence"…" at bounding box center [956, 234] width 386 height 398
click at [926, 130] on div "# Use game.spawnXY() to build a fence around the farm! game . spawnXY ( "fence"…" at bounding box center [956, 234] width 386 height 398
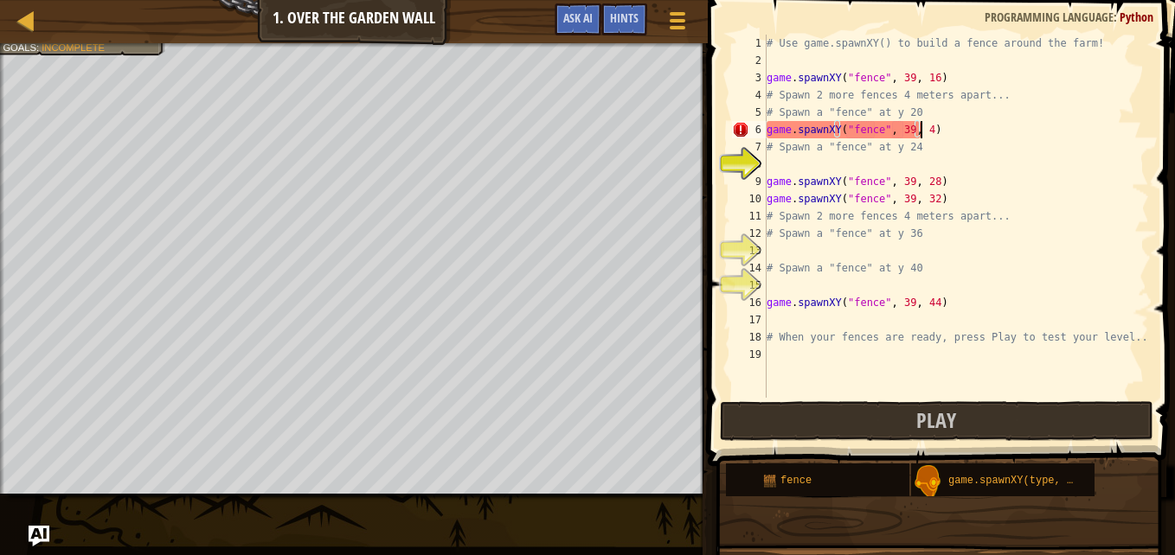
scroll to position [8, 12]
type textarea "game.spawnXY("fence", 39, 41)"
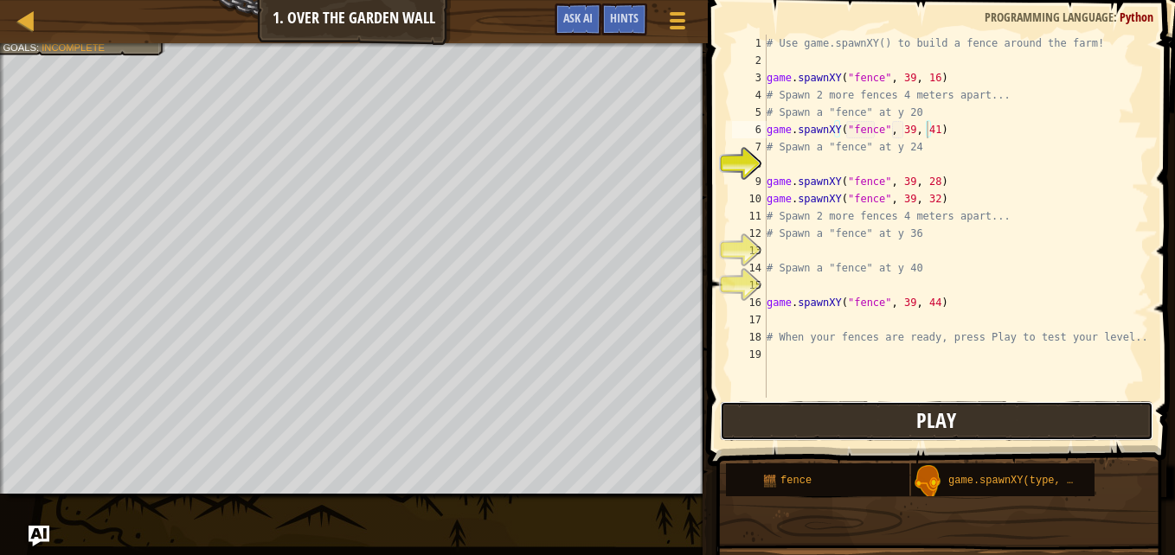
click at [984, 417] on button "Play" at bounding box center [936, 421] width 433 height 40
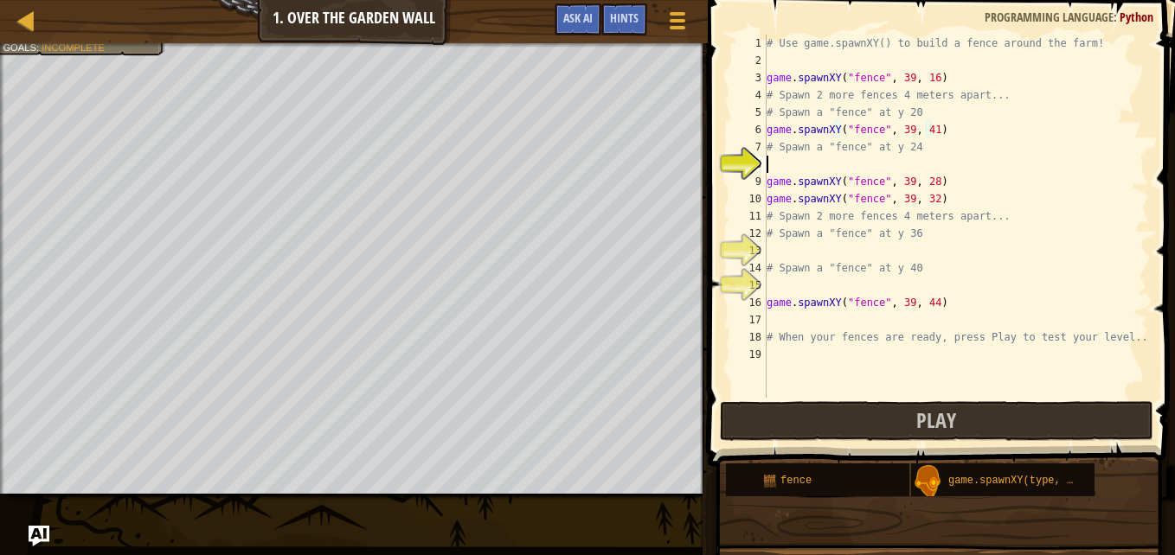
scroll to position [8, 0]
click at [769, 162] on div "# Use game.spawnXY() to build a fence around the farm! game . spawnXY ( "fence"…" at bounding box center [956, 234] width 386 height 398
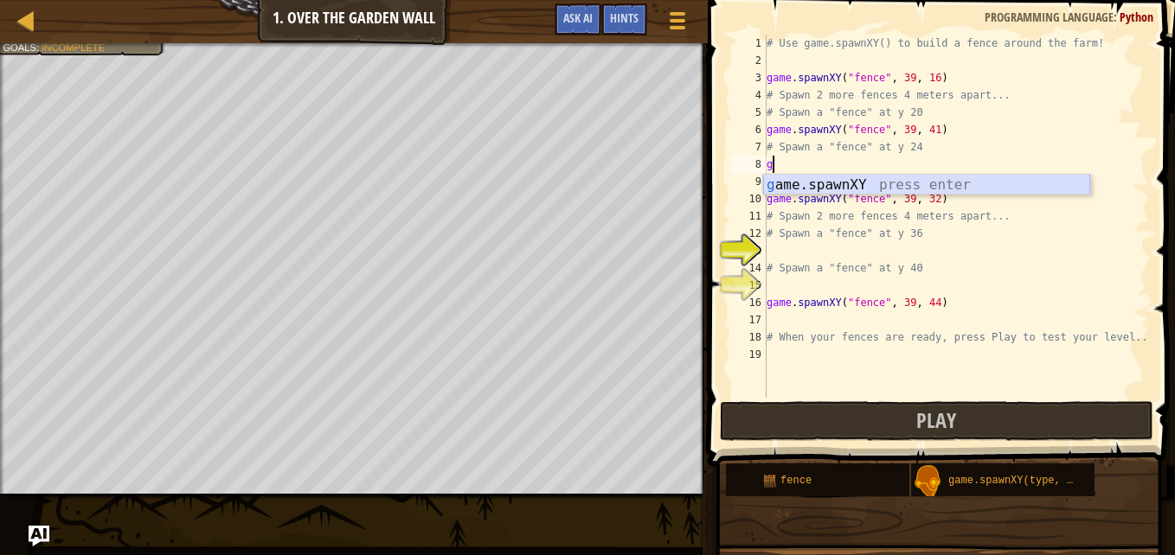
click at [776, 180] on div "g ame.spawnXY press enter" at bounding box center [926, 206] width 327 height 62
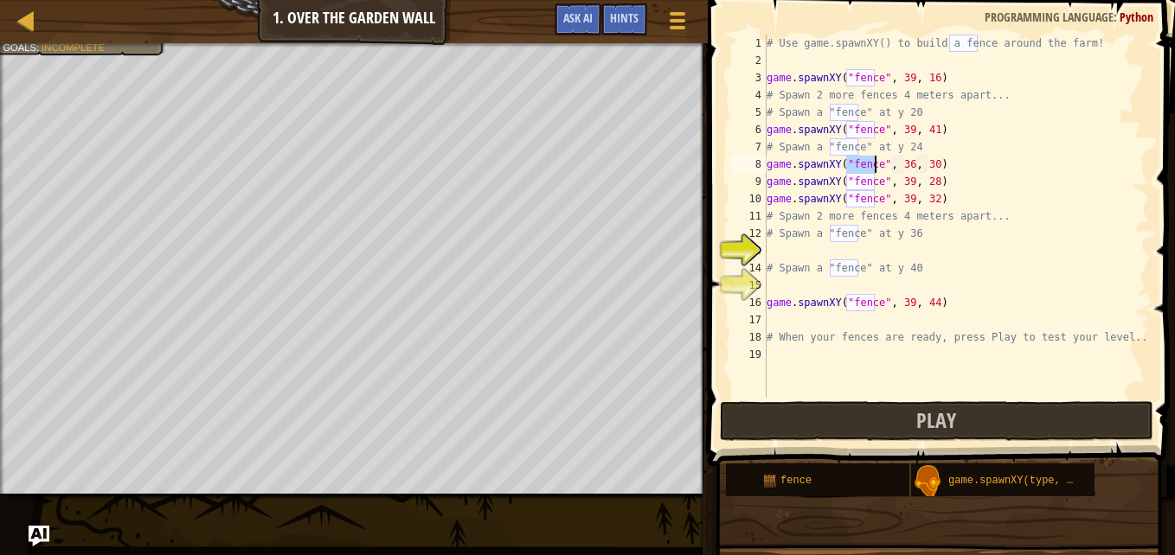
click at [905, 168] on div "# Use game.spawnXY() to build a fence around the farm! game . spawnXY ( "fence"…" at bounding box center [956, 234] width 386 height 398
click at [926, 168] on div "# Use game.spawnXY() to build a fence around the farm! game . spawnXY ( "fence"…" at bounding box center [956, 234] width 386 height 398
type textarea "game.spawnXY("fence", 39, 39)"
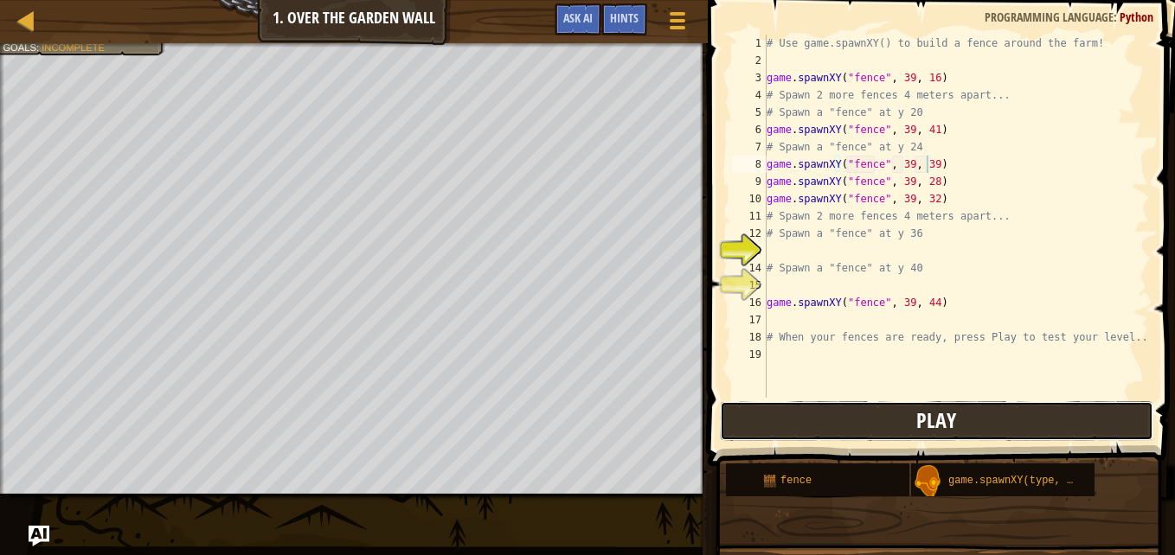
click at [856, 423] on button "Play" at bounding box center [936, 421] width 433 height 40
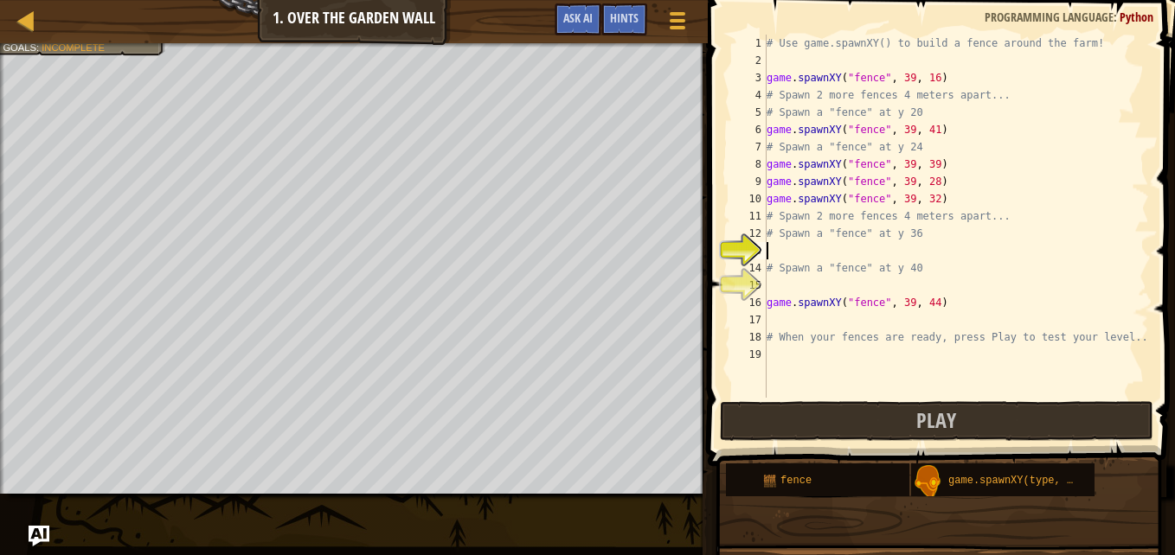
scroll to position [8, 0]
click at [778, 250] on div "# Use game.spawnXY() to build a fence around the farm! game . spawnXY ( "fence"…" at bounding box center [956, 234] width 386 height 398
click at [846, 436] on button "Play" at bounding box center [936, 421] width 433 height 40
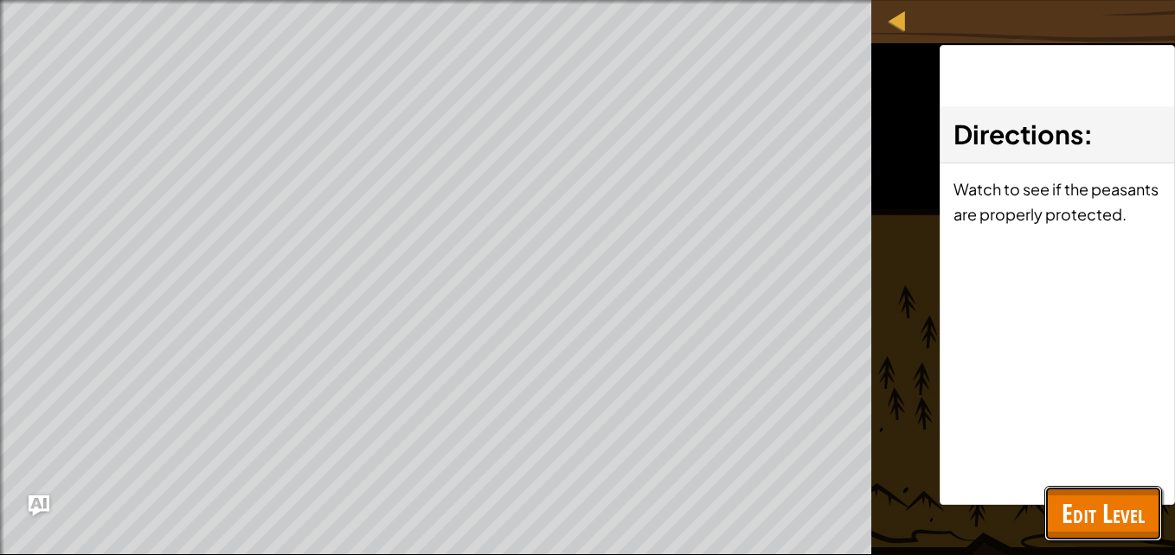
click at [1108, 522] on span "Edit Level" at bounding box center [1102, 513] width 83 height 35
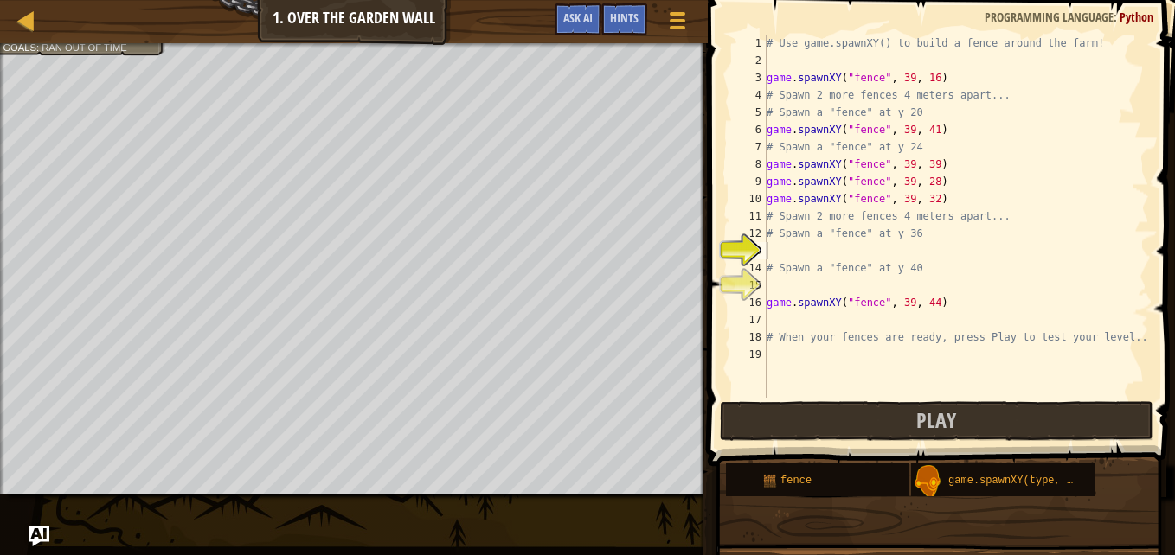
click at [805, 246] on div "# Use game.spawnXY() to build a fence around the farm! game . spawnXY ( "fence"…" at bounding box center [956, 234] width 386 height 398
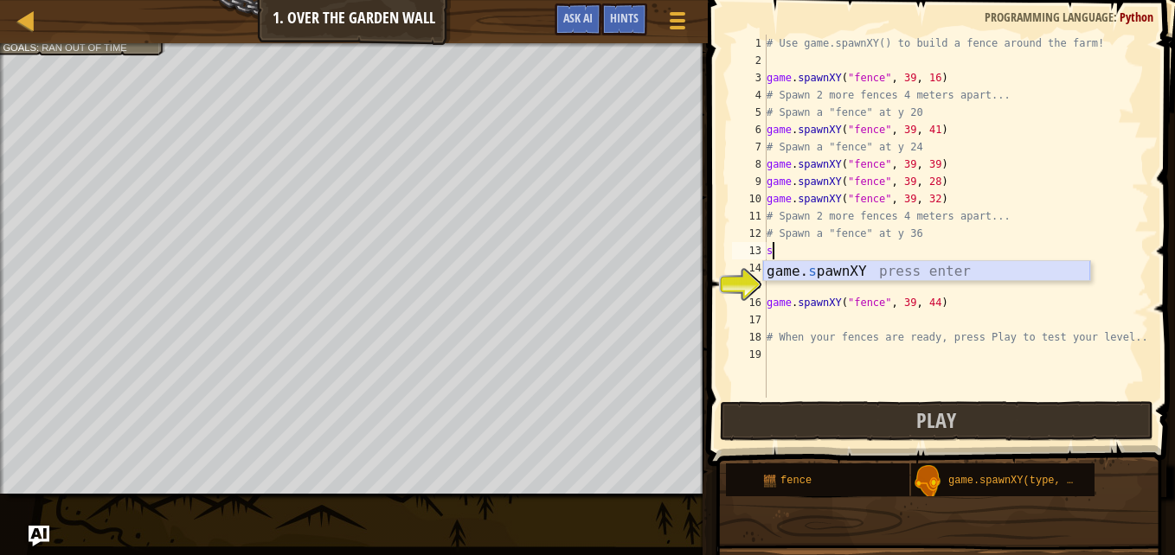
click at [830, 271] on div "game. s pawnXY press enter" at bounding box center [926, 292] width 327 height 62
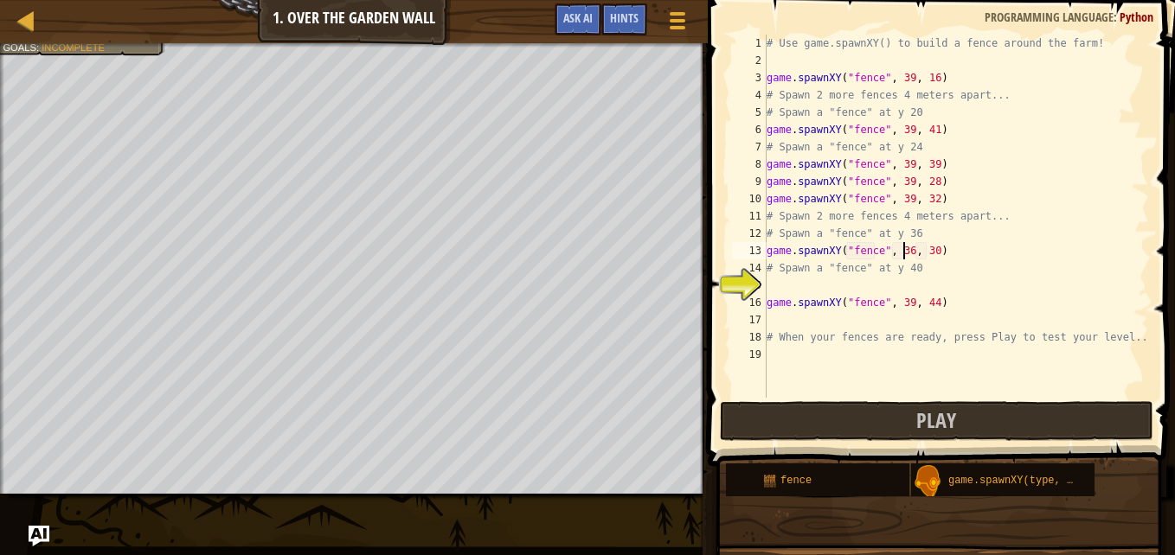
click at [901, 248] on div "# Use game.spawnXY() to build a fence around the farm! game . spawnXY ( "fence"…" at bounding box center [956, 234] width 386 height 398
click at [926, 249] on div "# Use game.spawnXY() to build a fence around the farm! game . spawnXY ( "fence"…" at bounding box center [956, 234] width 386 height 398
type textarea "game.spawnXY("fence", 39, 37)"
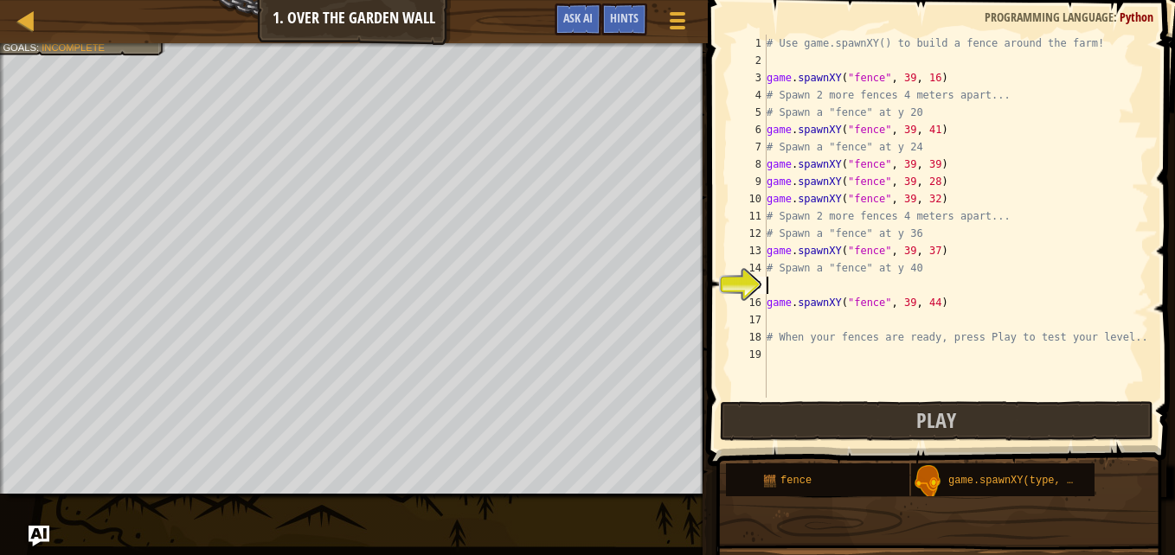
click at [777, 286] on div "# Use game.spawnXY() to build a fence around the farm! game . spawnXY ( "fence"…" at bounding box center [956, 234] width 386 height 398
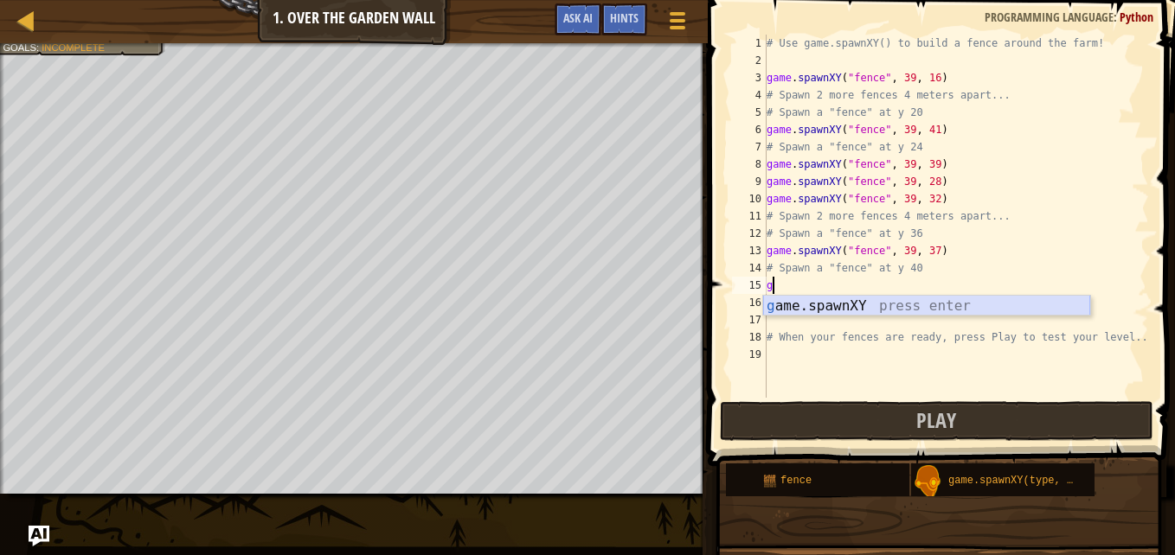
click at [824, 306] on div "g ame.spawnXY press enter" at bounding box center [926, 327] width 327 height 62
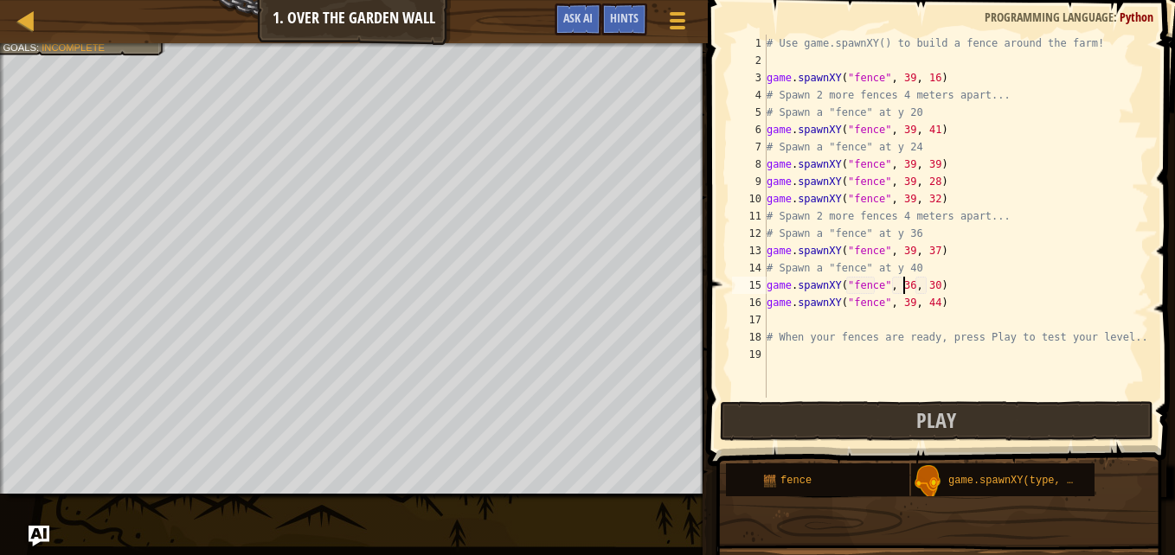
click at [903, 284] on div "# Use game.spawnXY() to build a fence around the farm! game . spawnXY ( "fence"…" at bounding box center [956, 234] width 386 height 398
click at [924, 285] on div "# Use game.spawnXY() to build a fence around the farm! game . spawnXY ( "fence"…" at bounding box center [956, 234] width 386 height 398
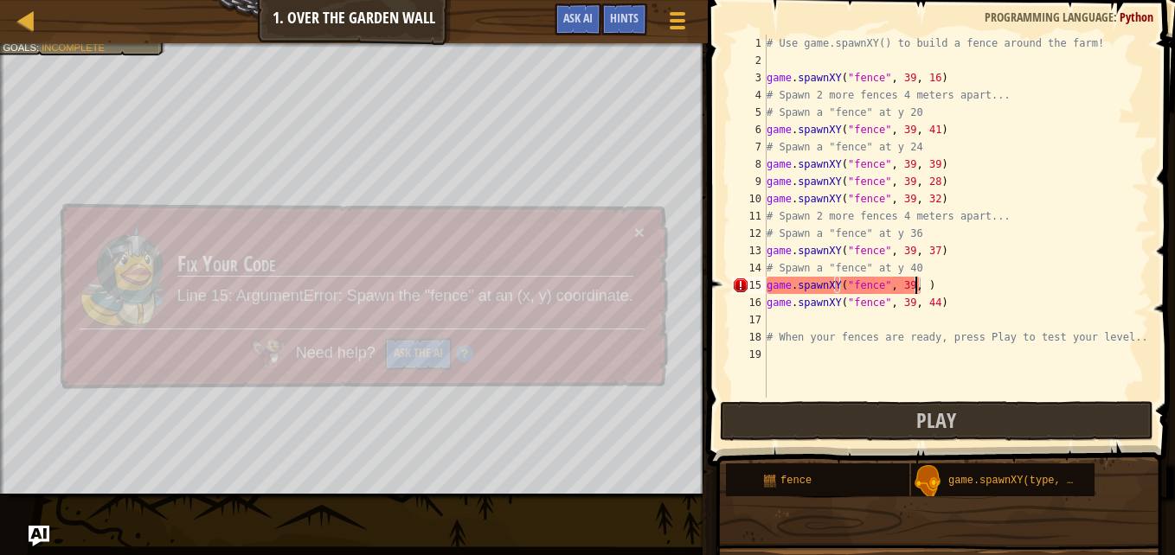
scroll to position [8, 12]
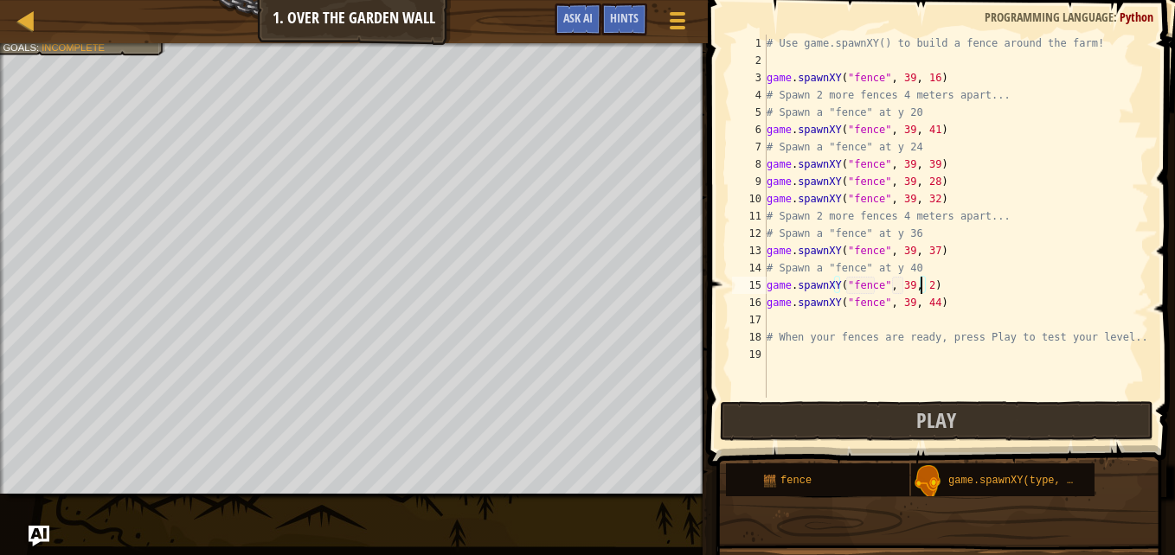
type textarea "game.spawnXY("fence", 39, 26)"
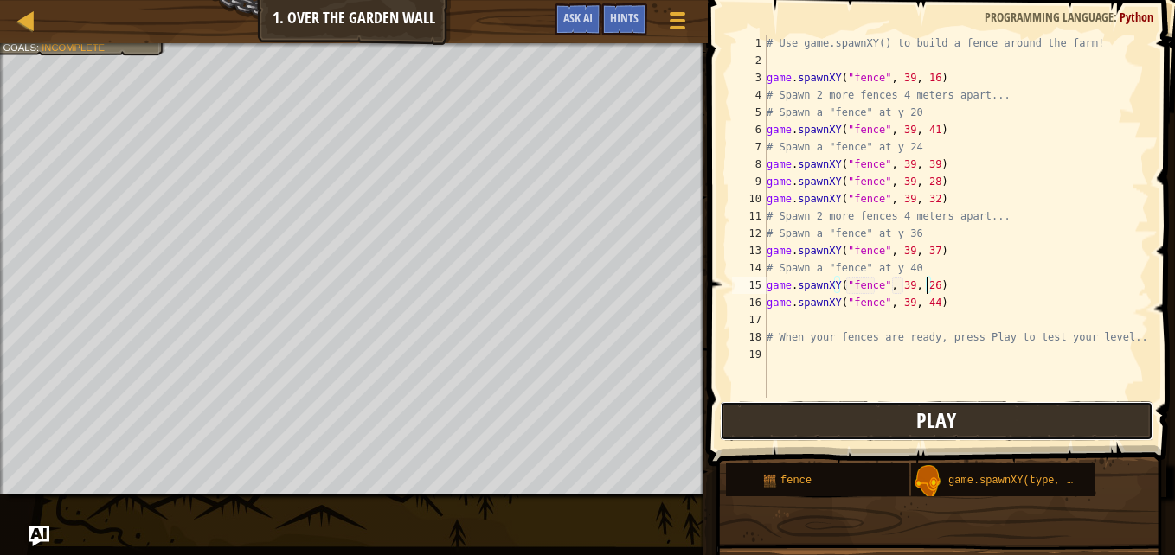
click at [926, 428] on span "Play" at bounding box center [936, 421] width 40 height 28
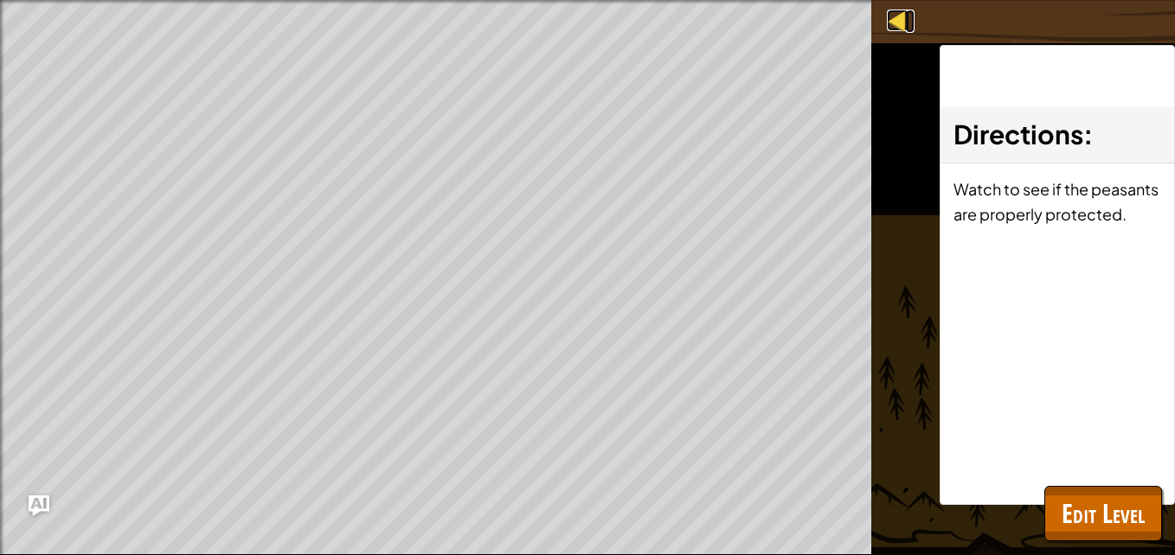
click at [903, 23] on div at bounding box center [898, 21] width 22 height 22
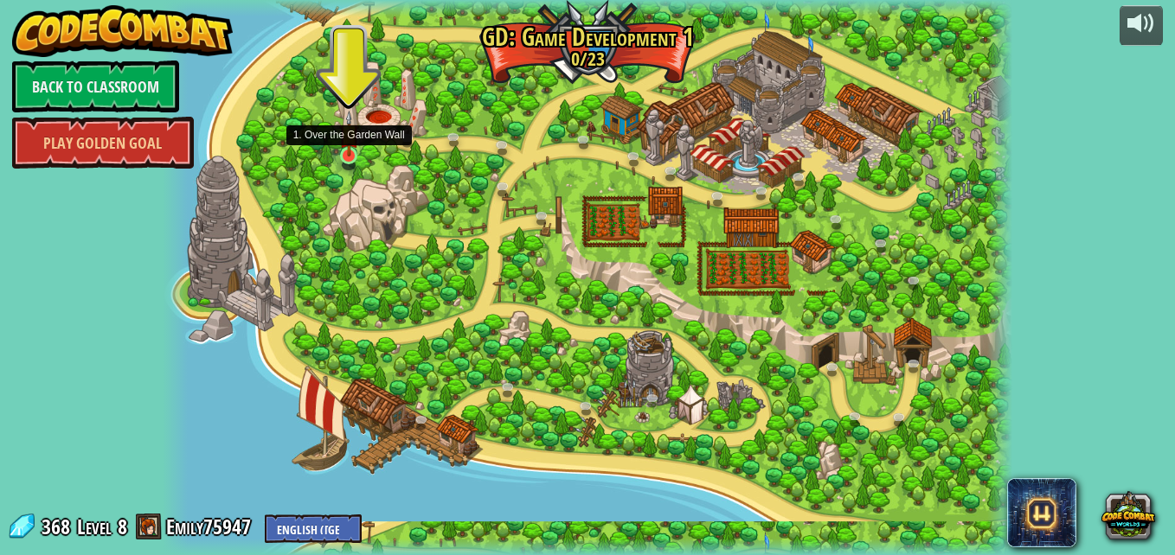
click at [349, 151] on img at bounding box center [349, 134] width 20 height 46
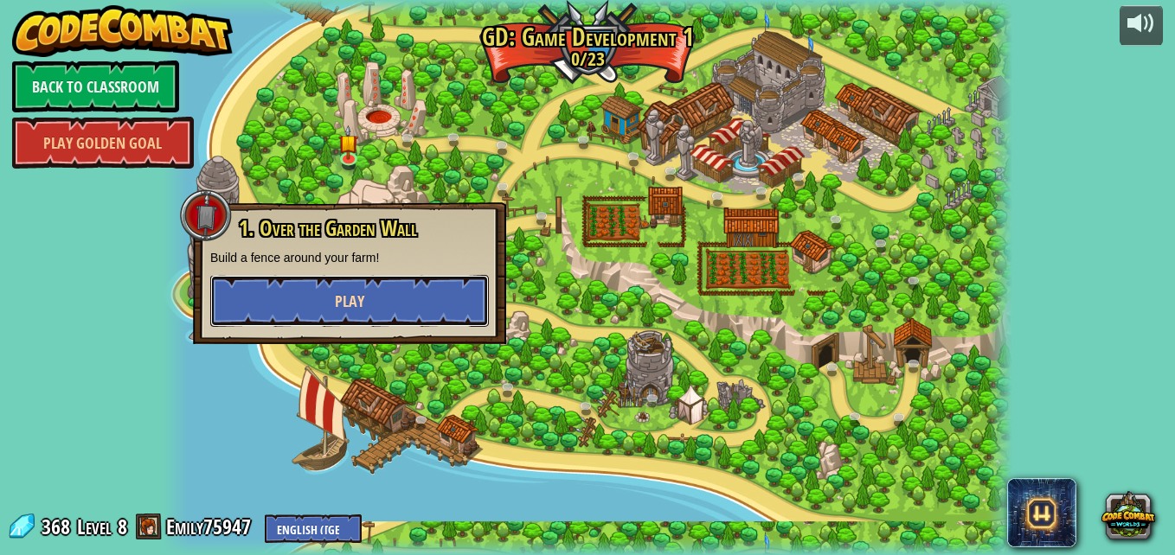
click at [363, 297] on span "Play" at bounding box center [349, 302] width 29 height 22
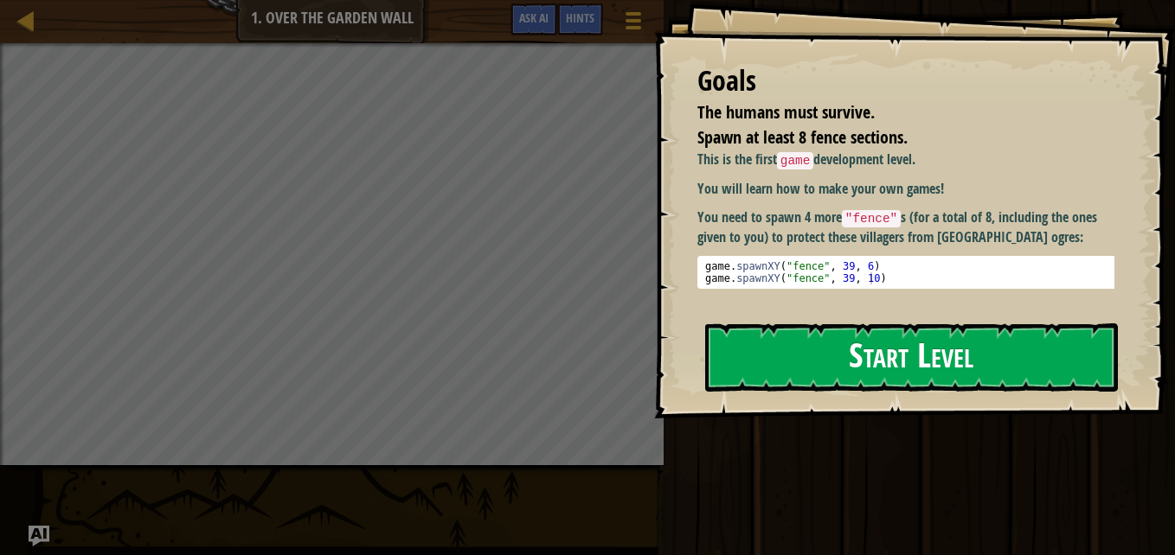
click at [855, 378] on button "Start Level" at bounding box center [911, 358] width 413 height 68
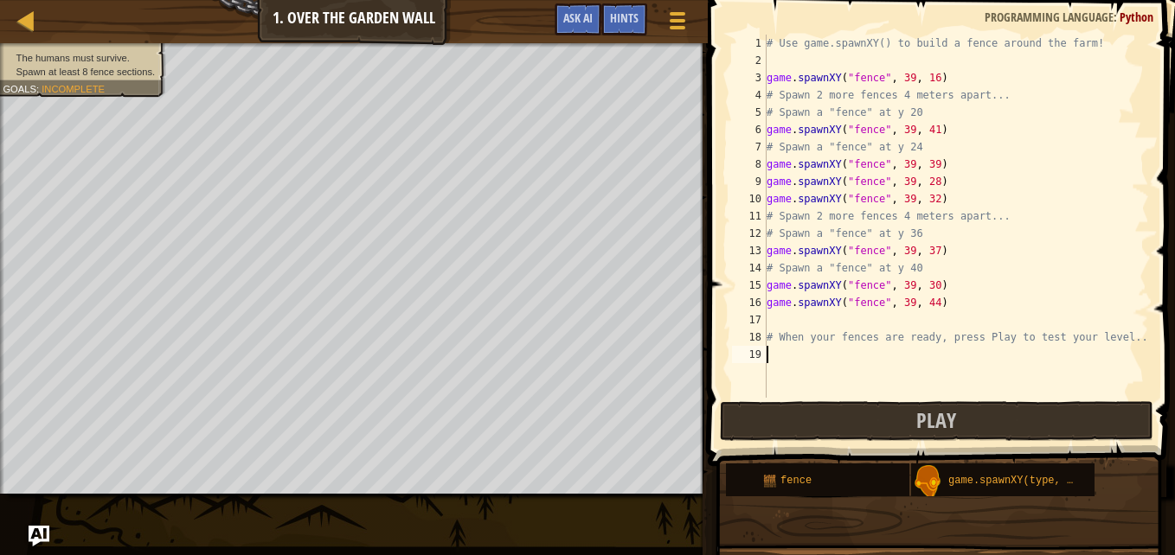
click at [783, 317] on div "# Use game.spawnXY() to build a fence around the farm! game . spawnXY ( "fence"…" at bounding box center [956, 234] width 386 height 398
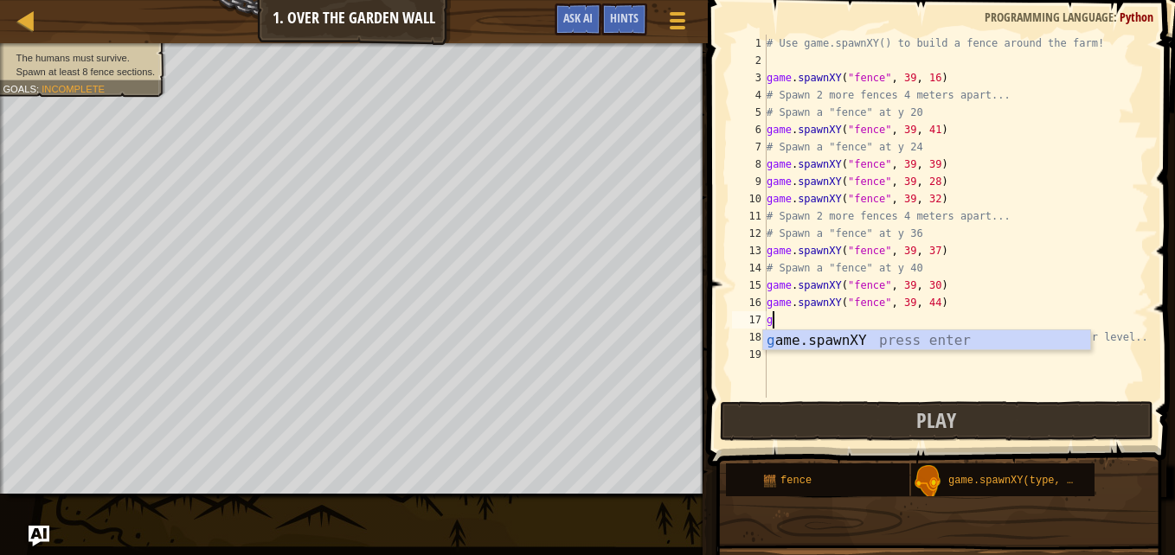
scroll to position [8, 0]
click at [797, 339] on div "g ame.spawnXY press enter" at bounding box center [926, 361] width 327 height 62
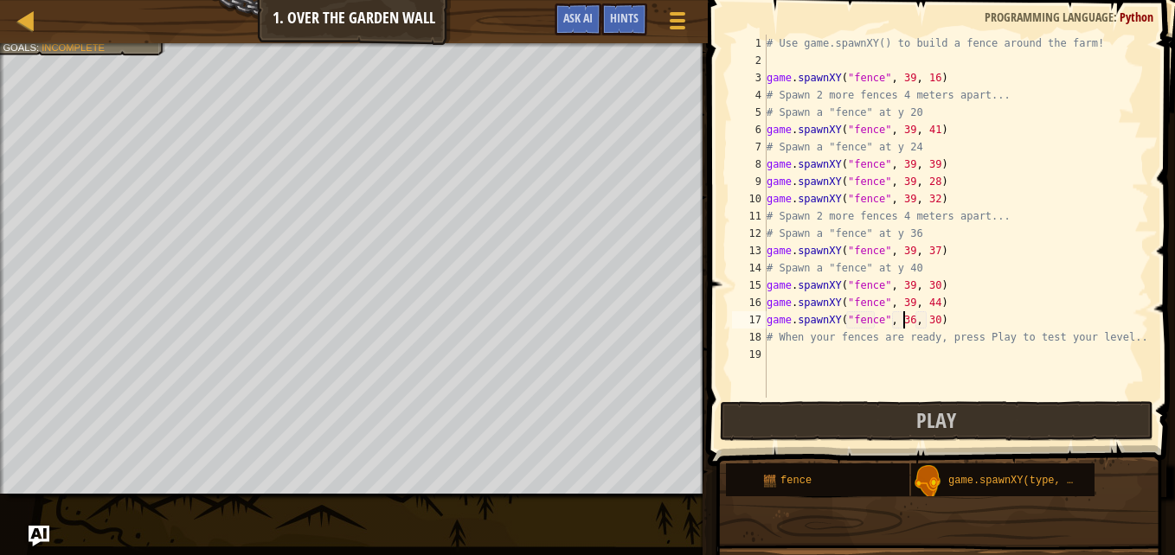
click at [901, 321] on div "# Use game.spawnXY() to build a fence around the farm! game . spawnXY ( "fence"…" at bounding box center [956, 234] width 386 height 398
click at [926, 321] on div "# Use game.spawnXY() to build a fence around the farm! game . spawnXY ( "fence"…" at bounding box center [956, 234] width 386 height 398
click at [786, 343] on div "# Use game.spawnXY() to build a fence around the farm! game . spawnXY ( "fence"…" at bounding box center [956, 234] width 386 height 398
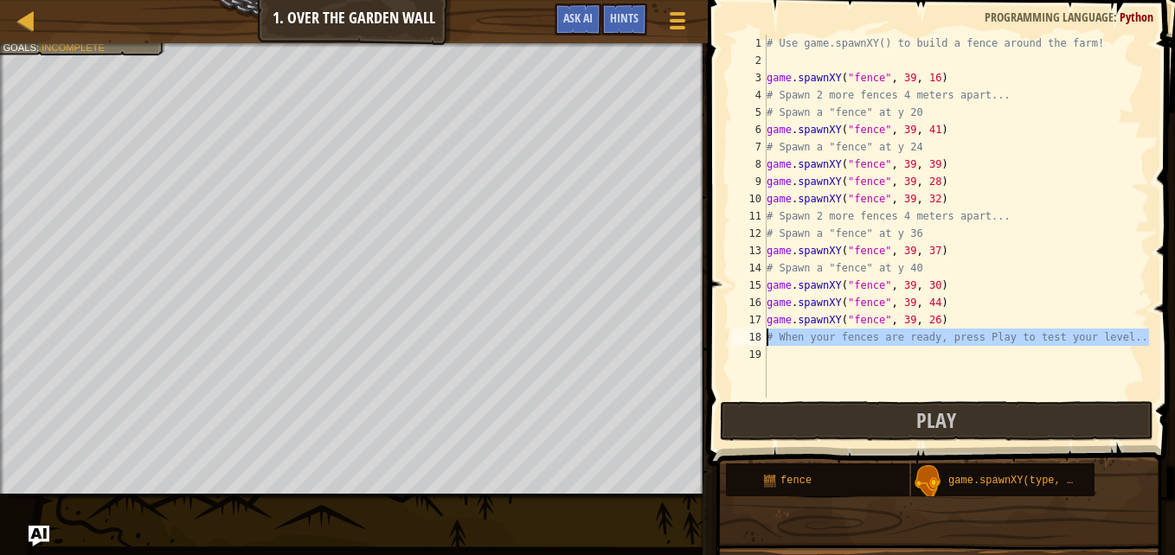
click at [761, 344] on div "18" at bounding box center [749, 337] width 35 height 17
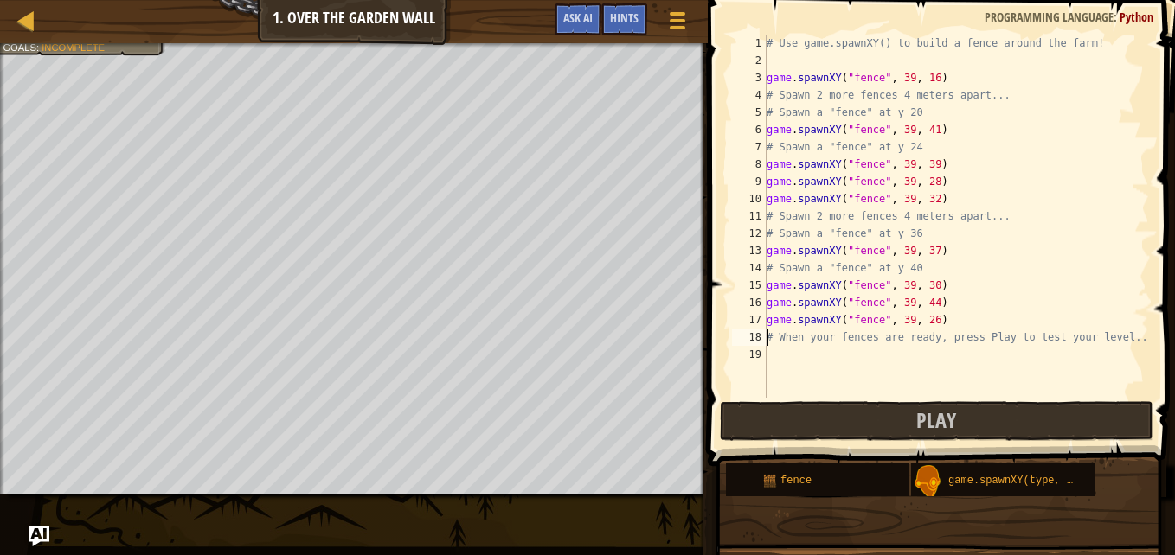
scroll to position [8, 0]
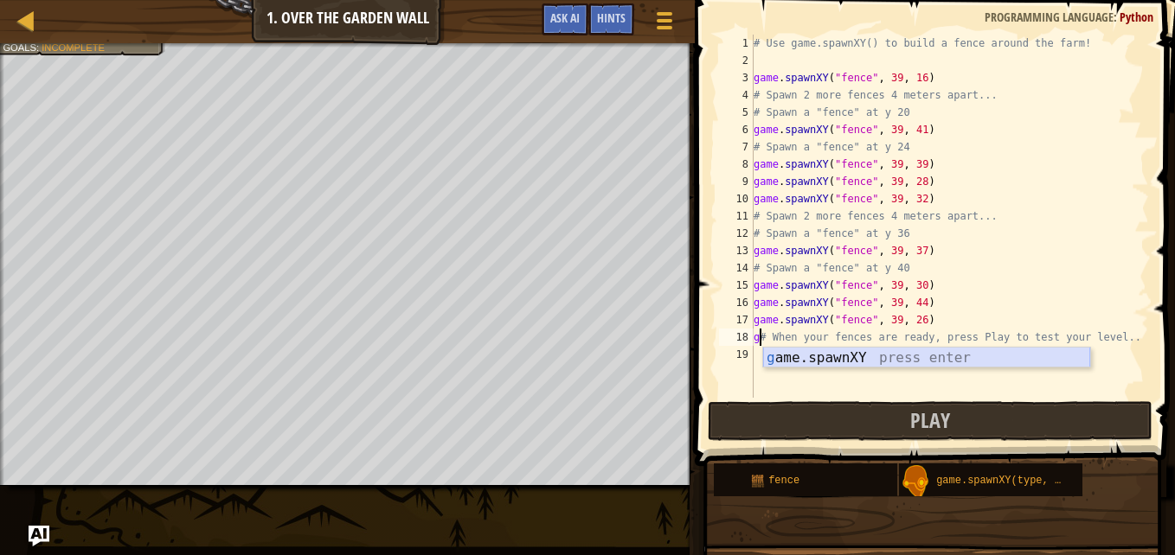
click at [788, 355] on div "g ame.spawnXY press enter" at bounding box center [926, 379] width 327 height 62
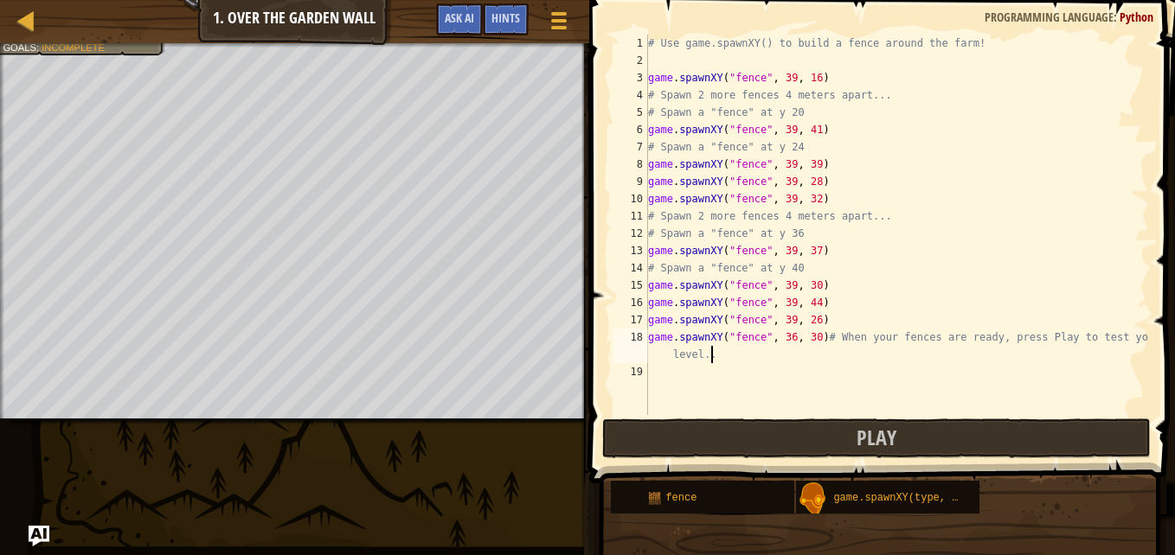
click at [713, 356] on div "# Use game.spawnXY() to build a fence around the farm! game . spawnXY ( "fence"…" at bounding box center [896, 242] width 504 height 415
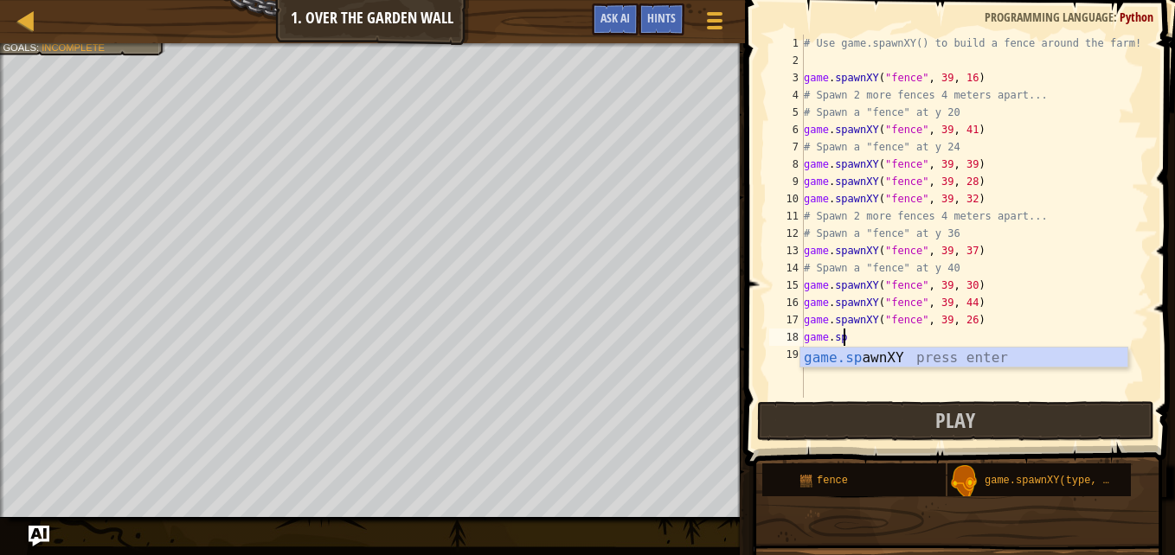
click at [959, 353] on div "game.sp awnXY press enter" at bounding box center [963, 379] width 327 height 62
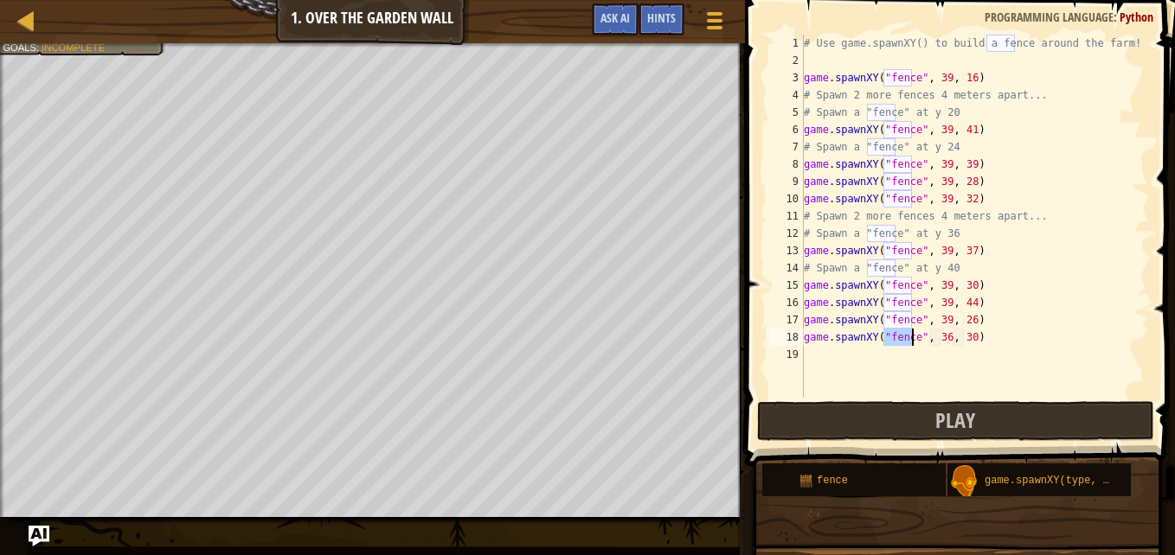
click at [939, 338] on div "# Use game.spawnXY() to build a fence around the farm! game . spawnXY ( "fence"…" at bounding box center [974, 234] width 349 height 398
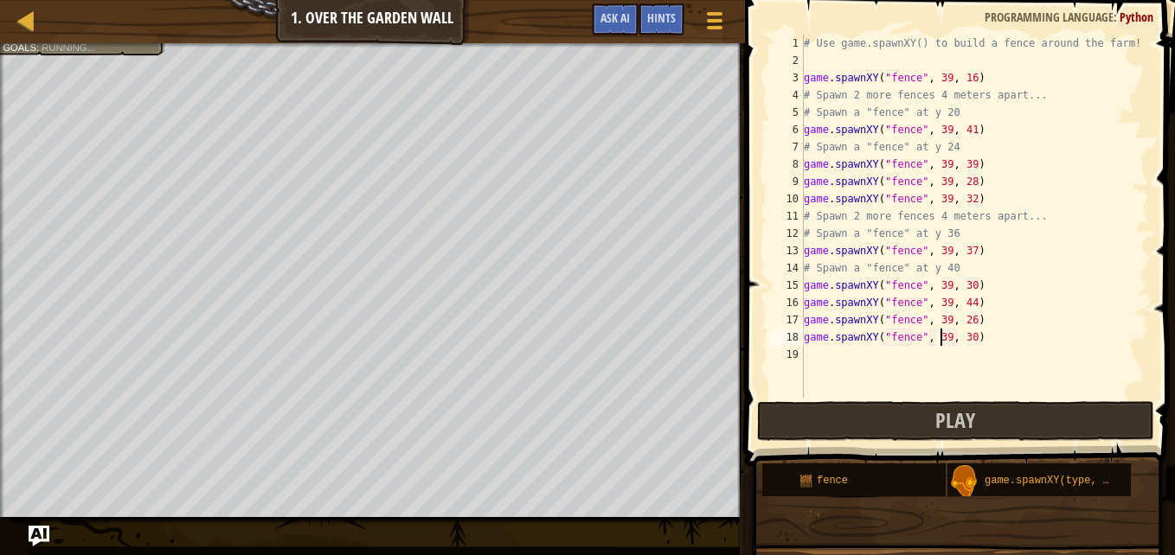
scroll to position [8, 11]
click at [965, 339] on div "# Use game.spawnXY() to build a fence around the farm! game . spawnXY ( "fence"…" at bounding box center [974, 234] width 349 height 398
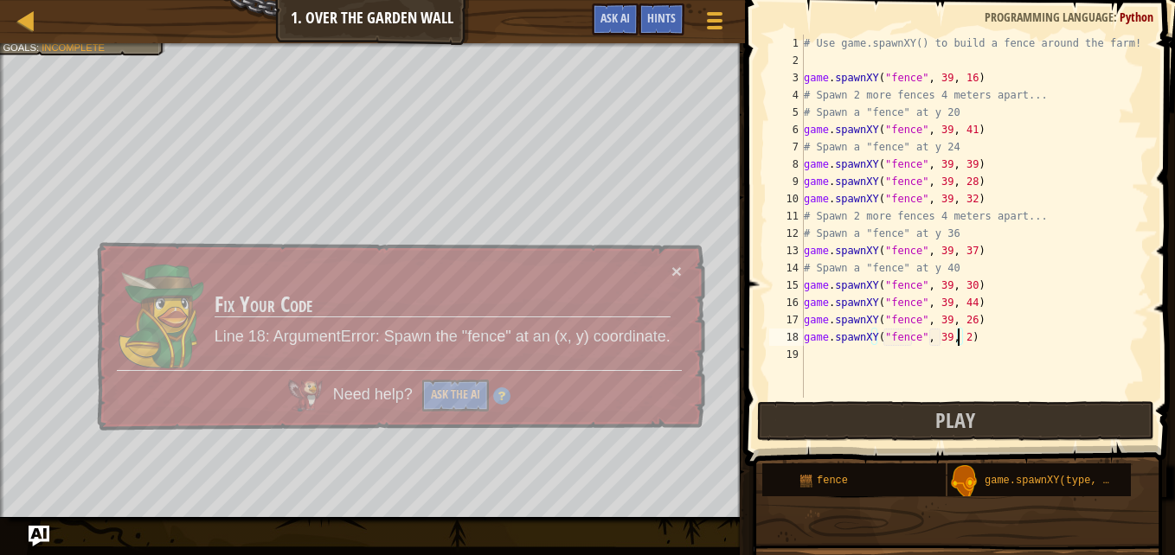
scroll to position [8, 12]
type textarea "game.spawnXY("fence", 39, 24)"
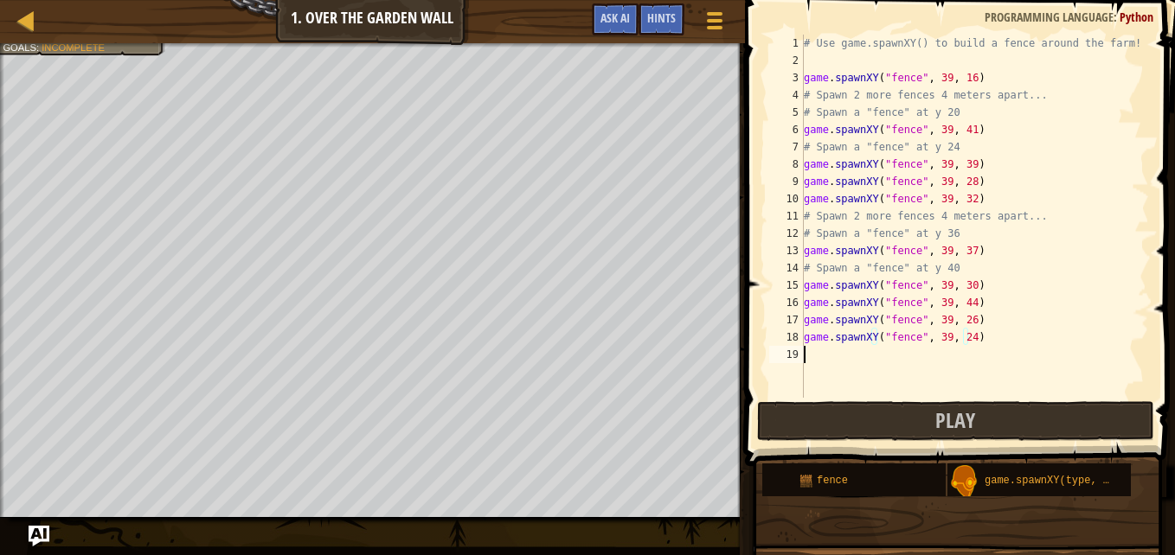
click at [824, 357] on div "# Use game.spawnXY() to build a fence around the farm! game . spawnXY ( "fence"…" at bounding box center [974, 234] width 349 height 398
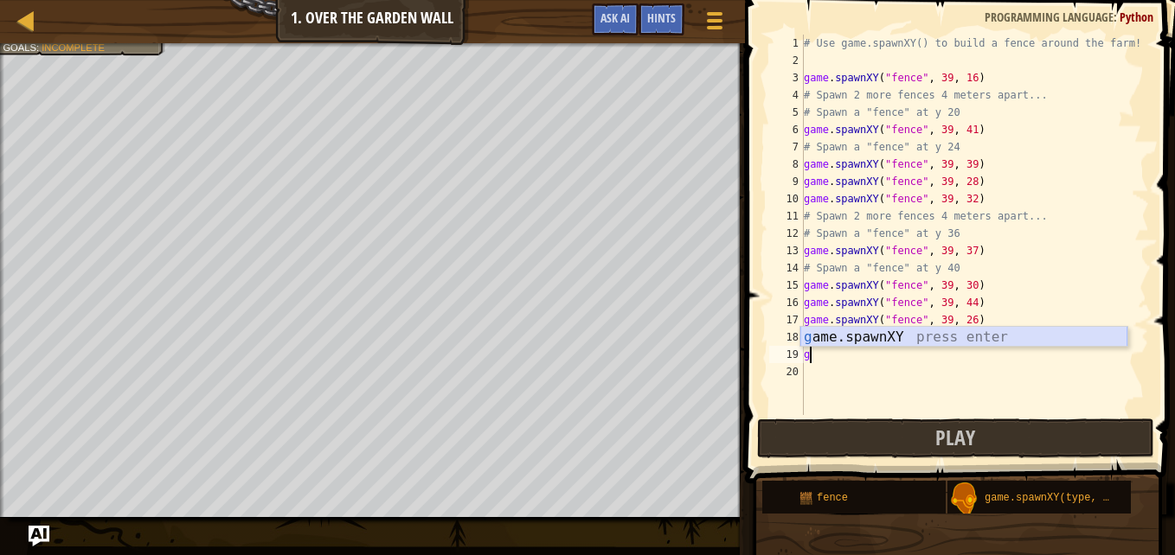
click at [824, 334] on div "g ame.spawnXY press enter" at bounding box center [963, 358] width 327 height 62
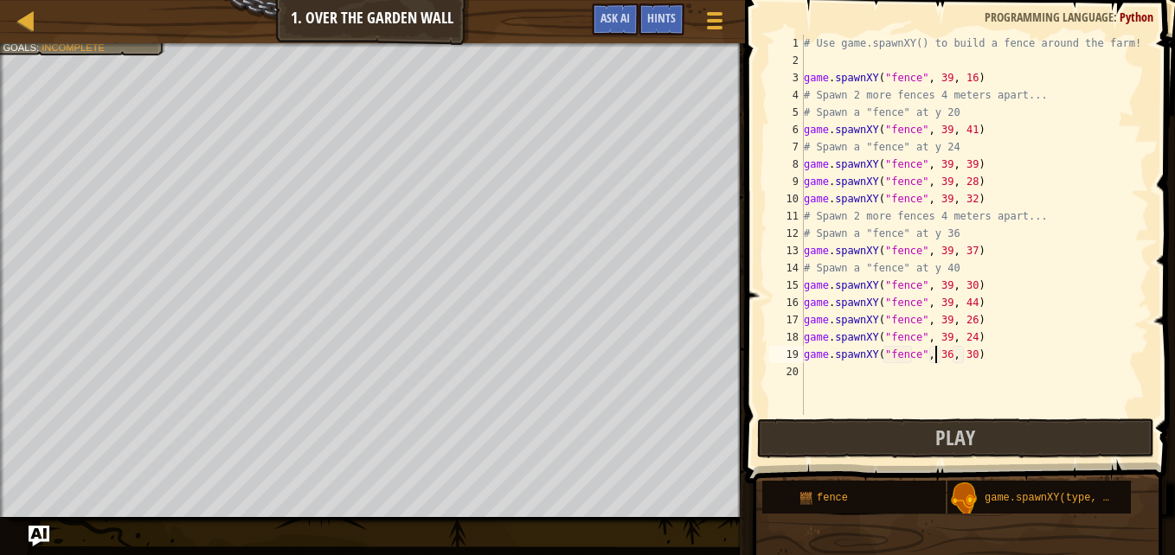
click at [937, 353] on div "# Use game.spawnXY() to build a fence around the farm! game . spawnXY ( "fence"…" at bounding box center [974, 242] width 349 height 415
click at [939, 355] on div "# Use game.spawnXY() to build a fence around the farm! game . spawnXY ( "fence"…" at bounding box center [974, 242] width 349 height 415
click at [962, 355] on div "# Use game.spawnXY() to build a fence around the farm! game . spawnXY ( "fence"…" at bounding box center [974, 242] width 349 height 415
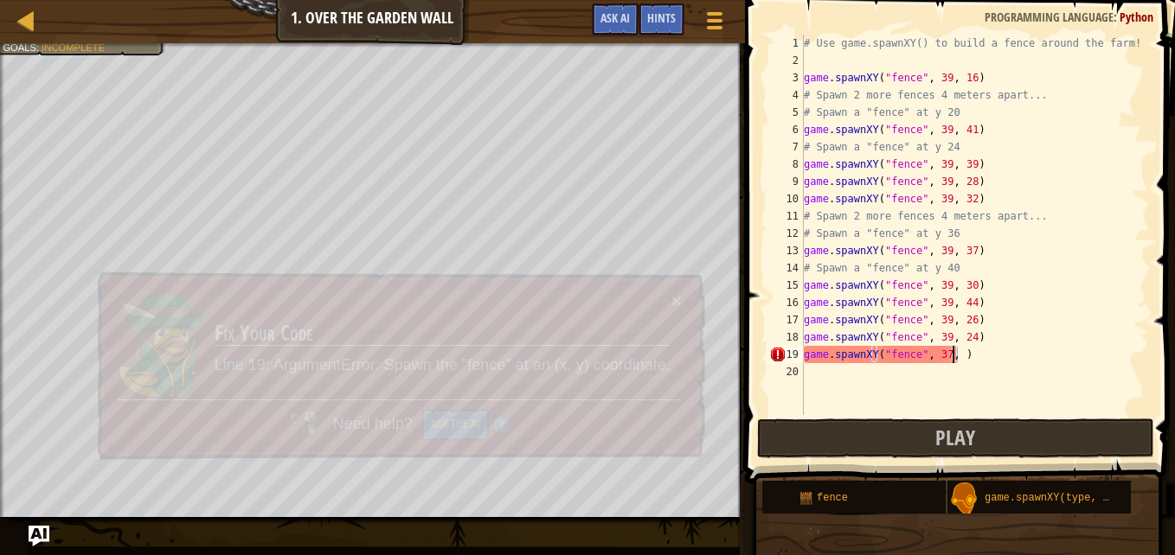
scroll to position [8, 12]
type textarea "game.spawnXY("fence", 37, 22)"
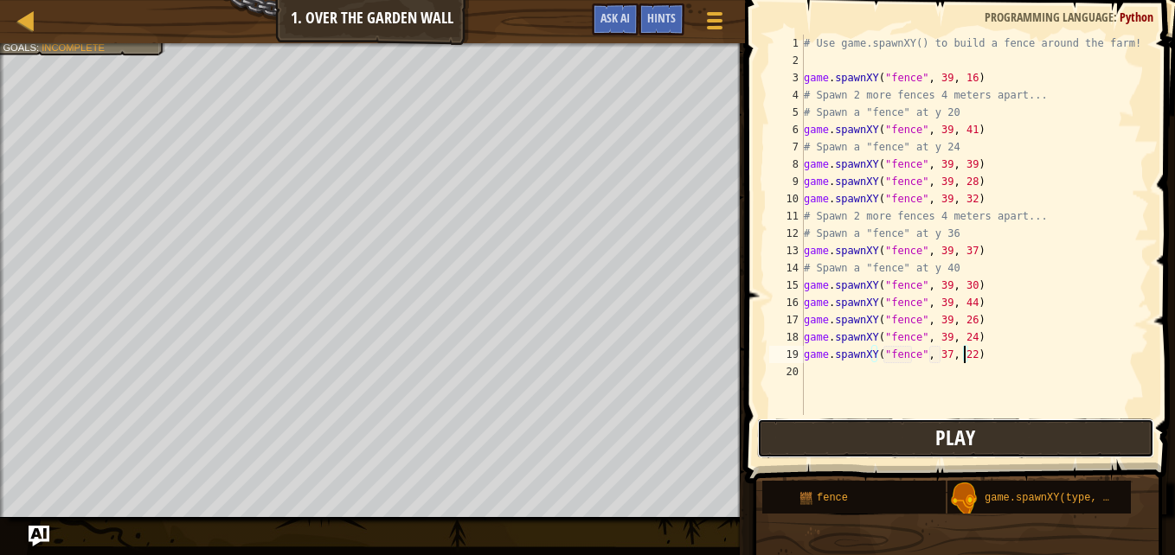
click at [965, 455] on button "Play" at bounding box center [955, 439] width 397 height 40
click at [1174, 0] on html "Map Game Development 1 1. Over the Garden Wall Game Menu Done Hints Ask AI 1 הה…" at bounding box center [587, 0] width 1175 height 0
